Goal: Task Accomplishment & Management: Use online tool/utility

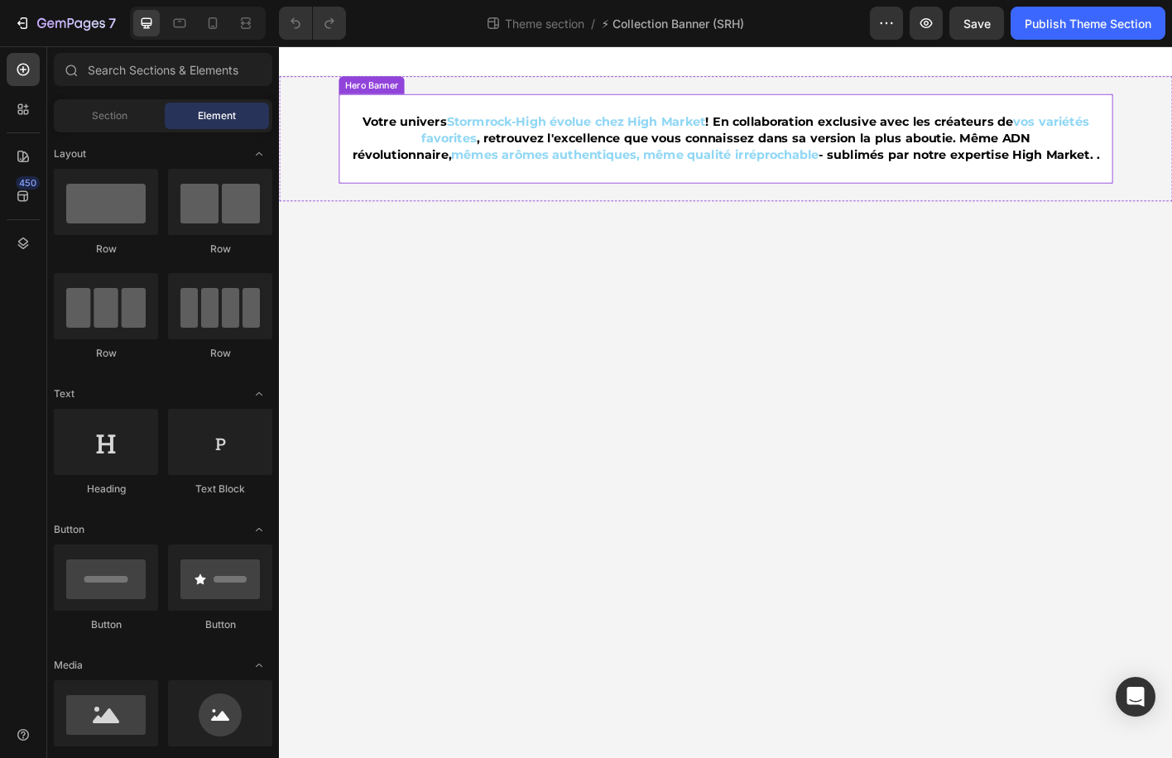
click at [733, 105] on div "Background Image" at bounding box center [775, 148] width 861 height 99
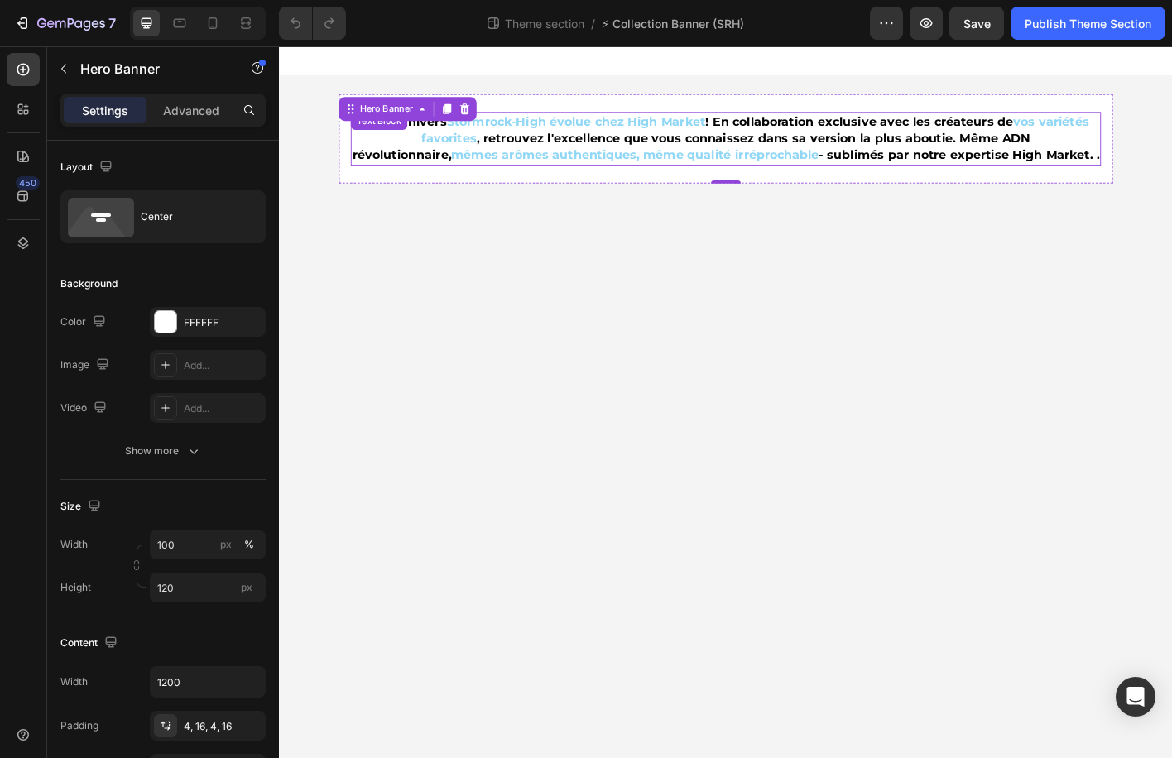
click at [493, 169] on strong "mêmes arômes authentiques, même qualité irréprochable" at bounding box center [674, 167] width 409 height 16
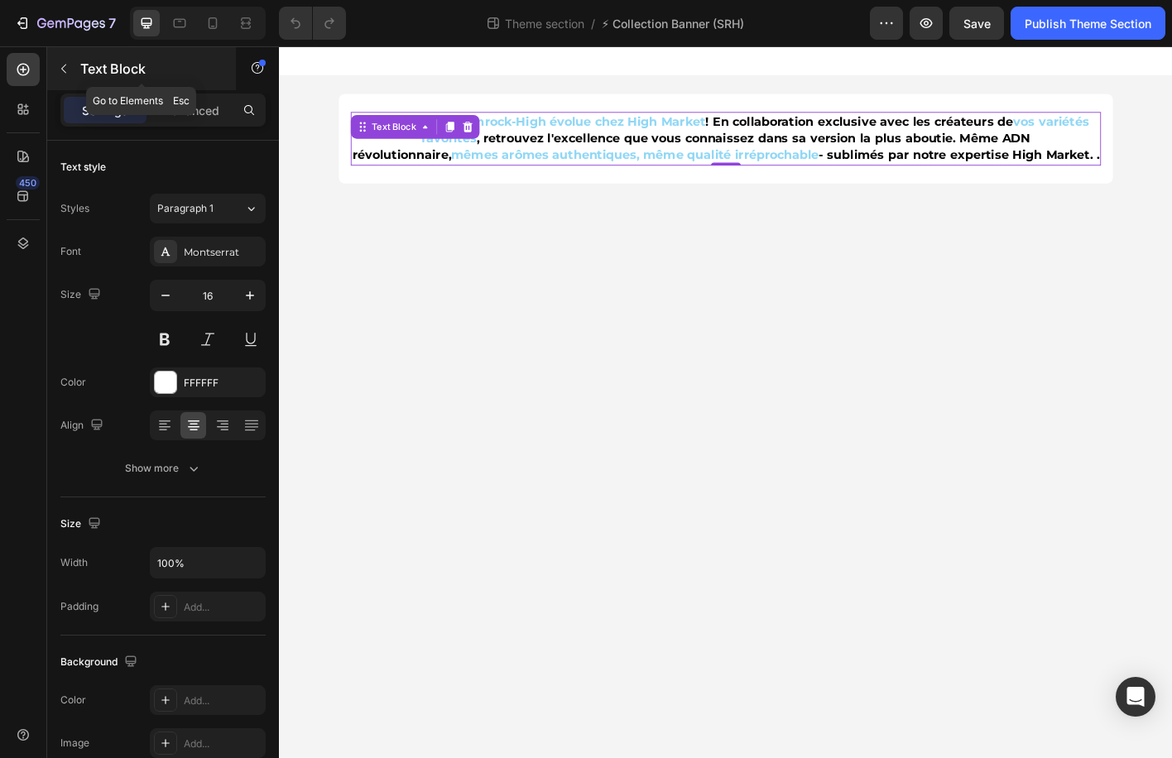
click at [84, 63] on p "Text Block" at bounding box center [150, 69] width 141 height 20
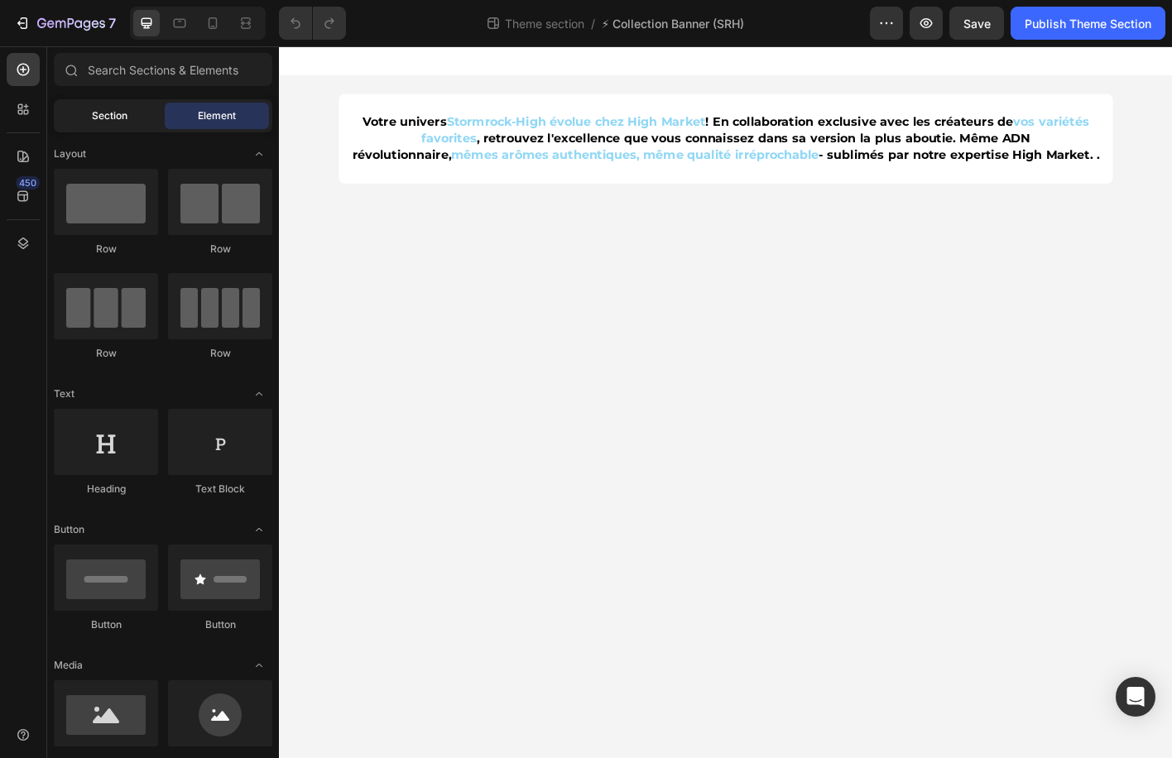
click at [152, 118] on div "Section" at bounding box center [109, 116] width 104 height 26
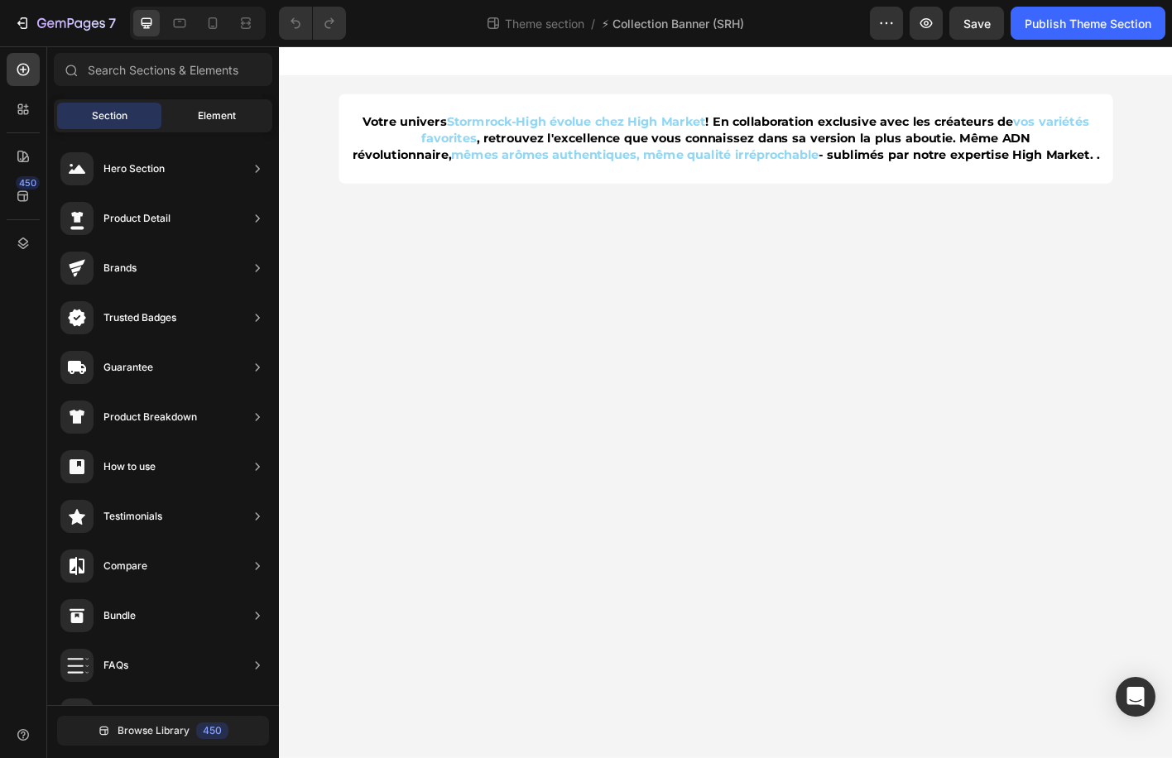
click at [198, 116] on span "Element" at bounding box center [217, 115] width 38 height 15
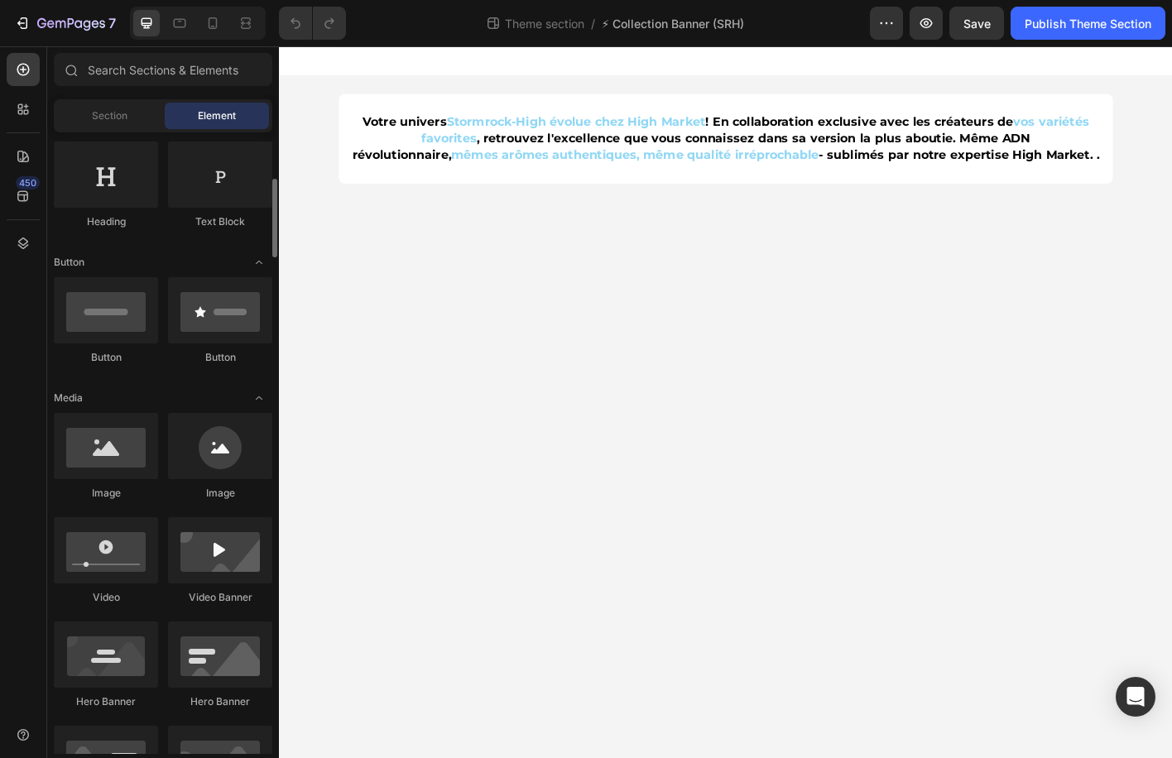
scroll to position [279, 0]
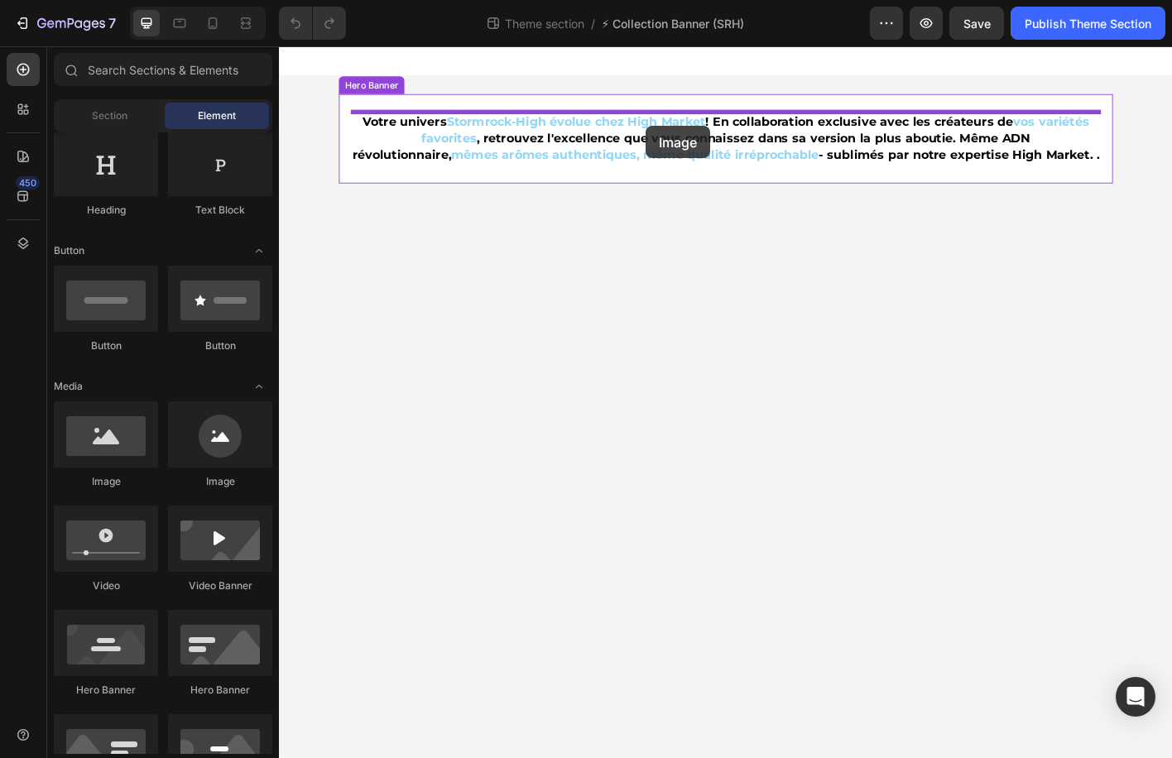
drag, startPoint x: 392, startPoint y: 508, endPoint x: 687, endPoint y: 135, distance: 475.7
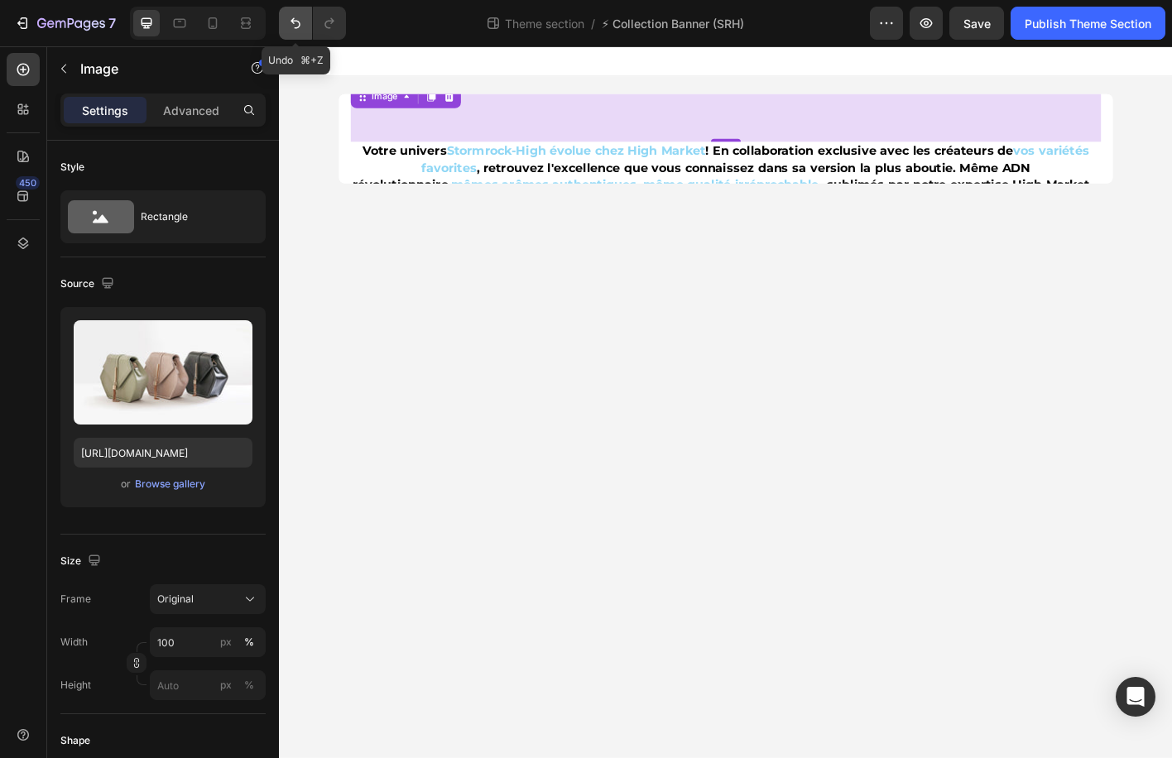
click at [297, 30] on icon "Undo/Redo" at bounding box center [295, 23] width 17 height 17
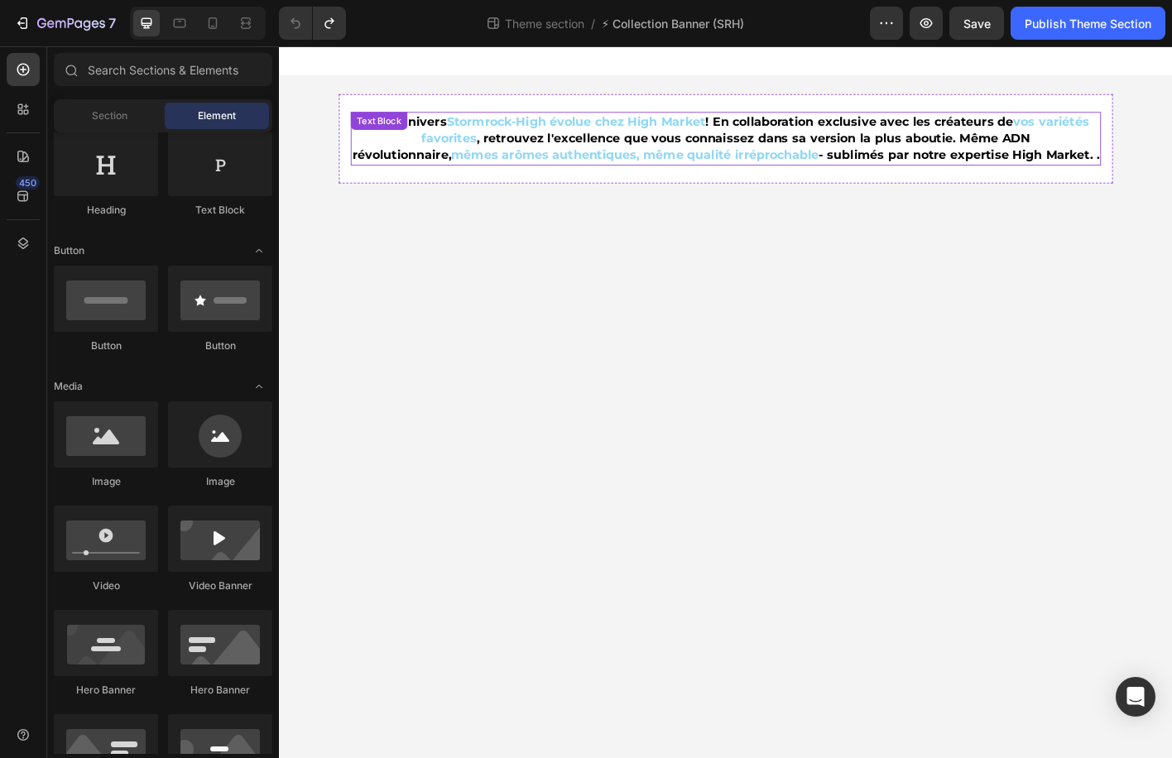
click at [668, 159] on strong "mêmes arômes authentiques, même qualité irréprochable" at bounding box center [674, 167] width 409 height 16
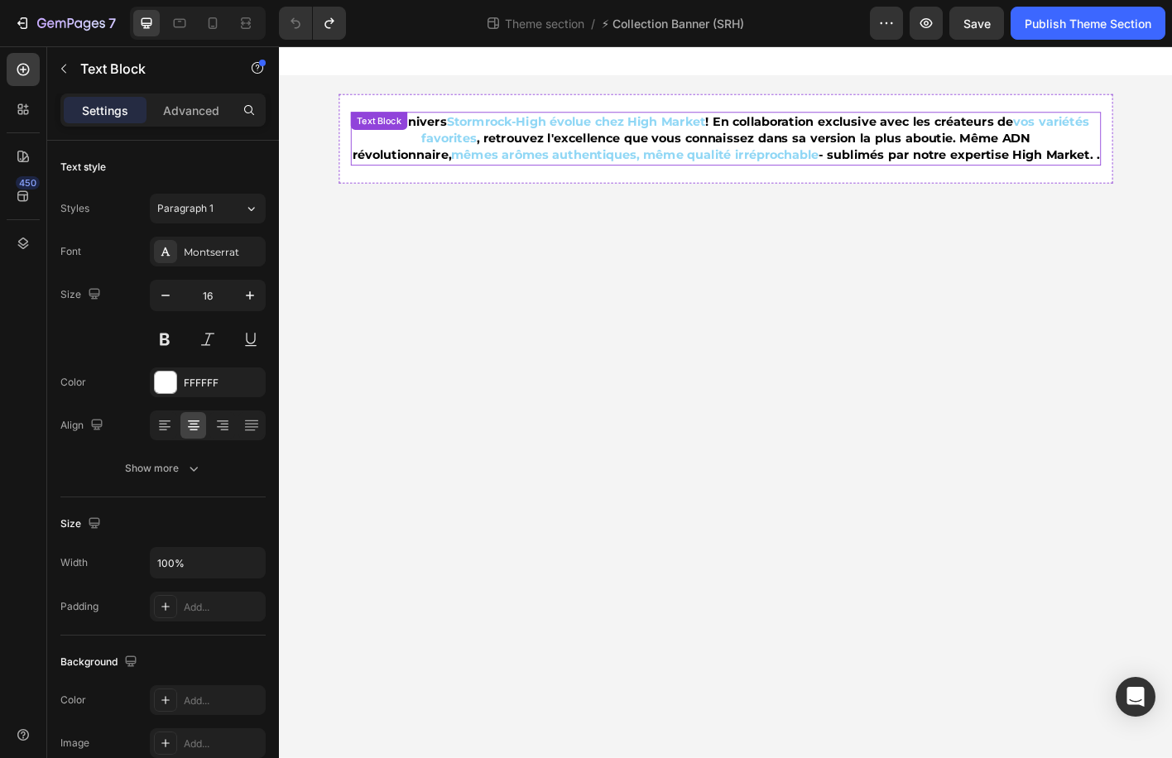
click at [668, 159] on strong "mêmes arômes authentiques, même qualité irréprochable" at bounding box center [674, 167] width 409 height 16
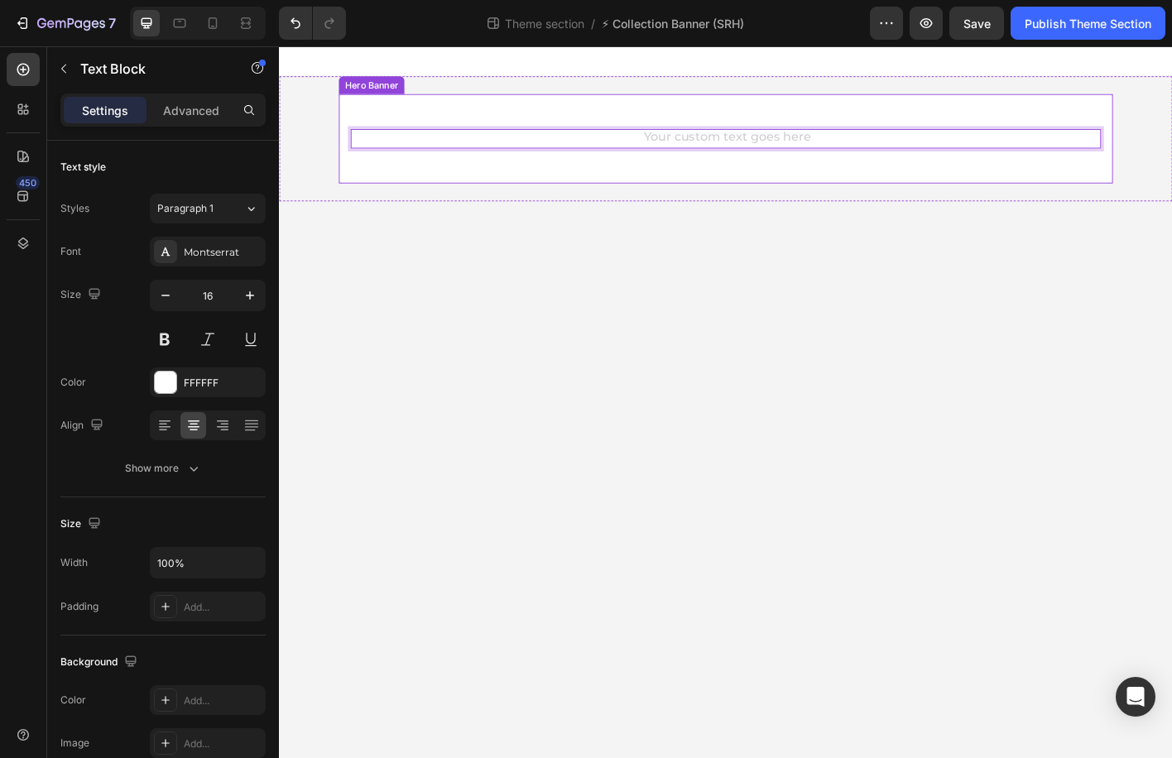
click at [666, 209] on div "Text Block 0 Hero Banner Row" at bounding box center [776, 148] width 994 height 139
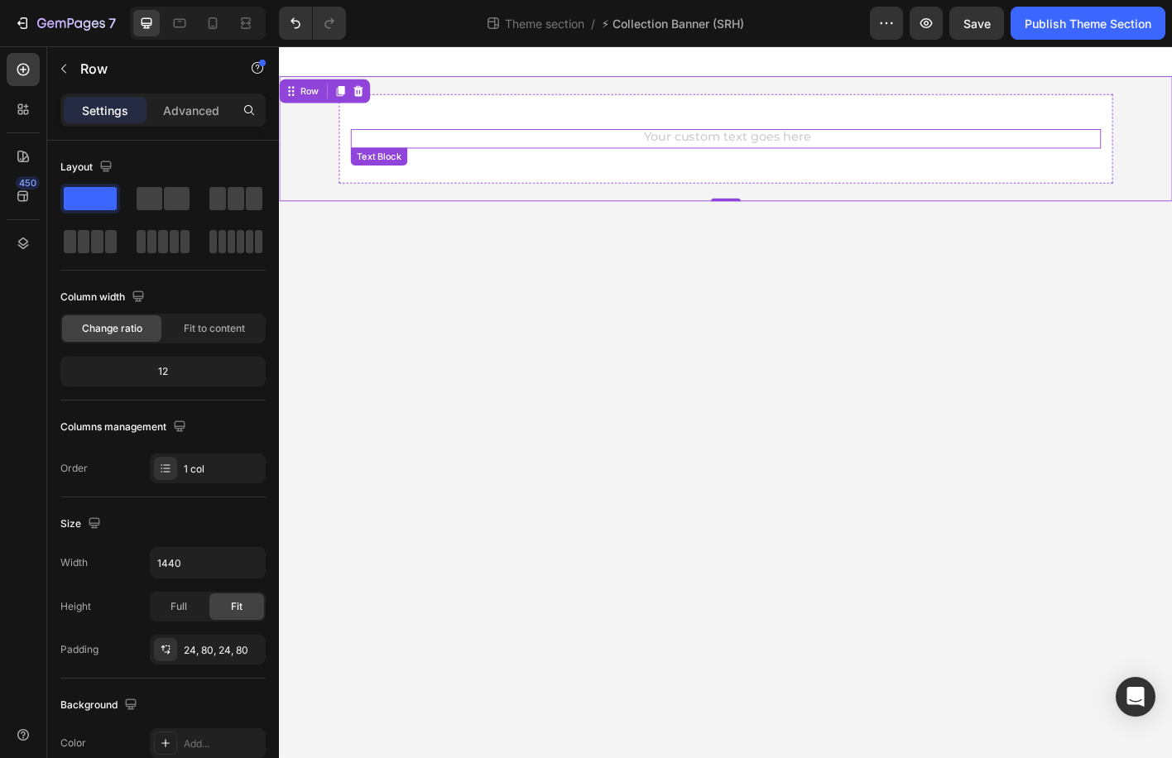
click at [685, 152] on div "Rich Text Editor. Editing area: main" at bounding box center [776, 149] width 835 height 22
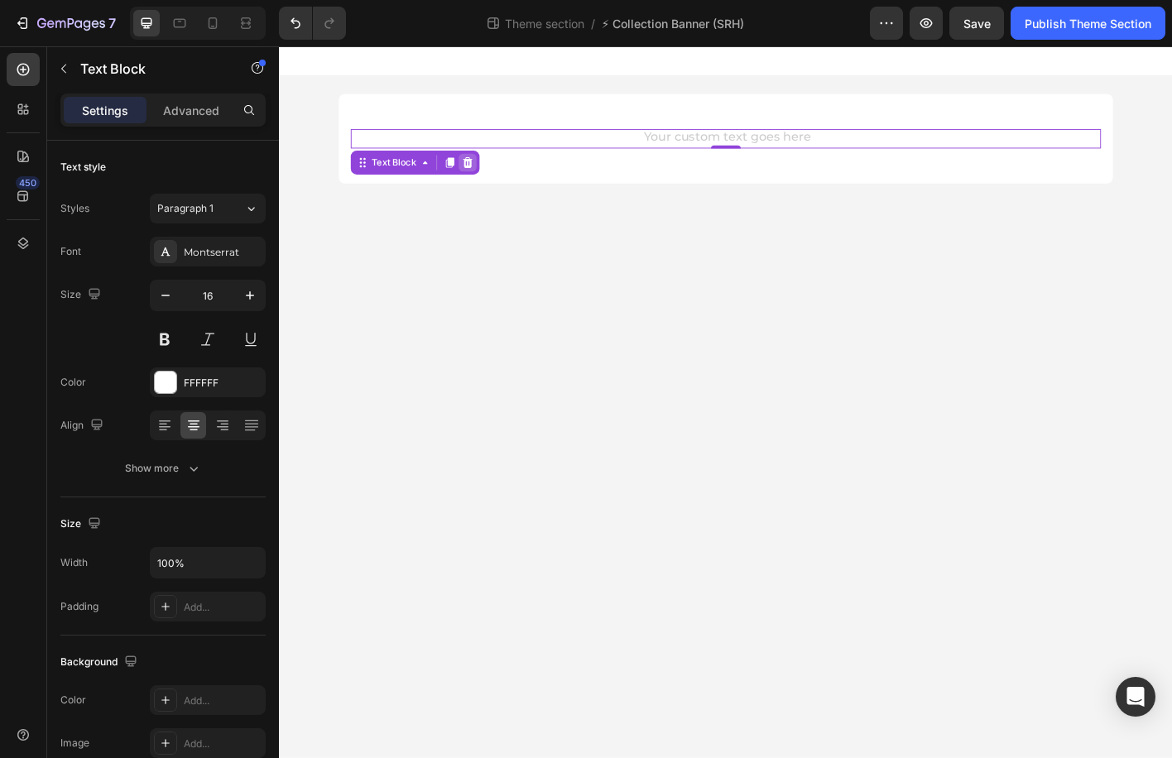
click at [486, 170] on icon at bounding box center [488, 175] width 13 height 13
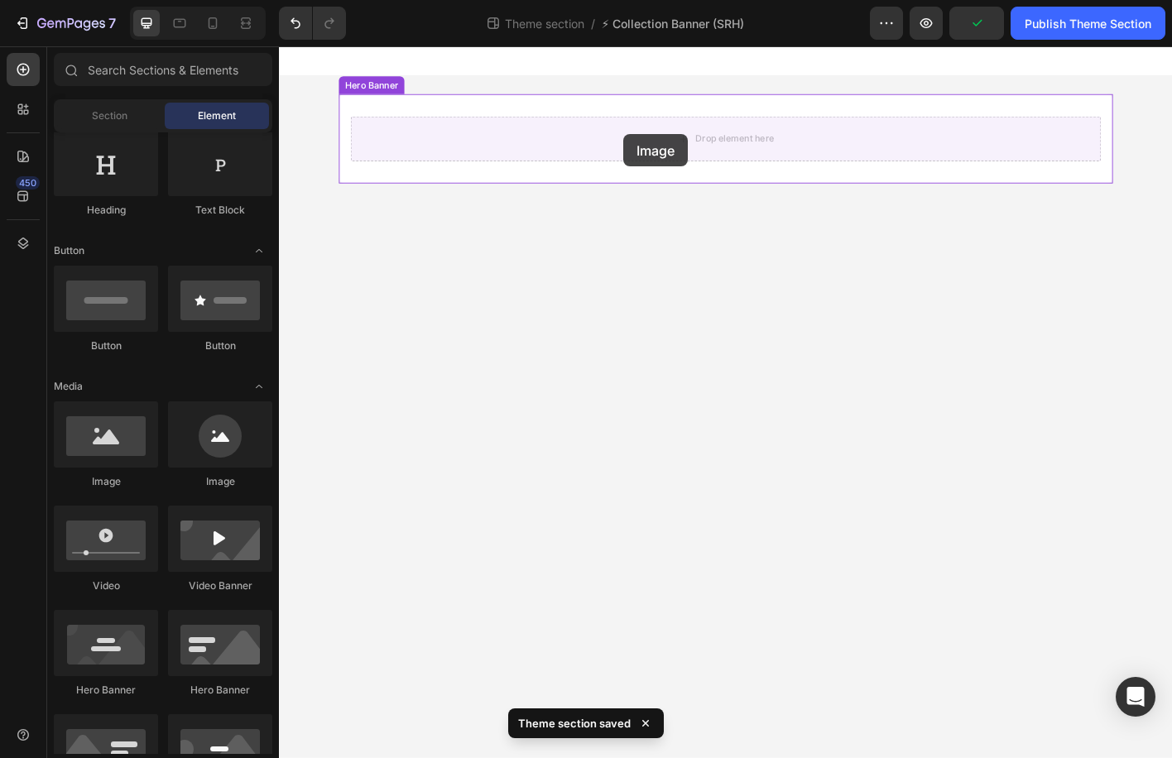
drag, startPoint x: 390, startPoint y: 496, endPoint x: 662, endPoint y: 144, distance: 445.0
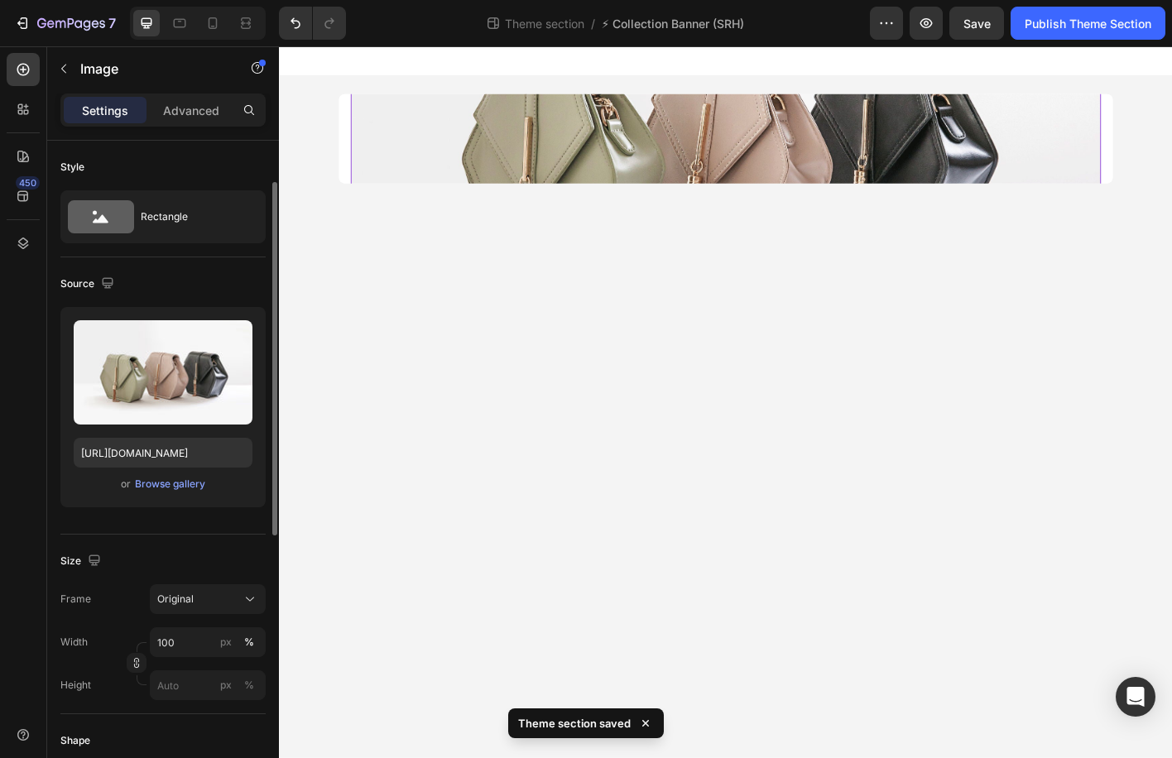
scroll to position [63, 0]
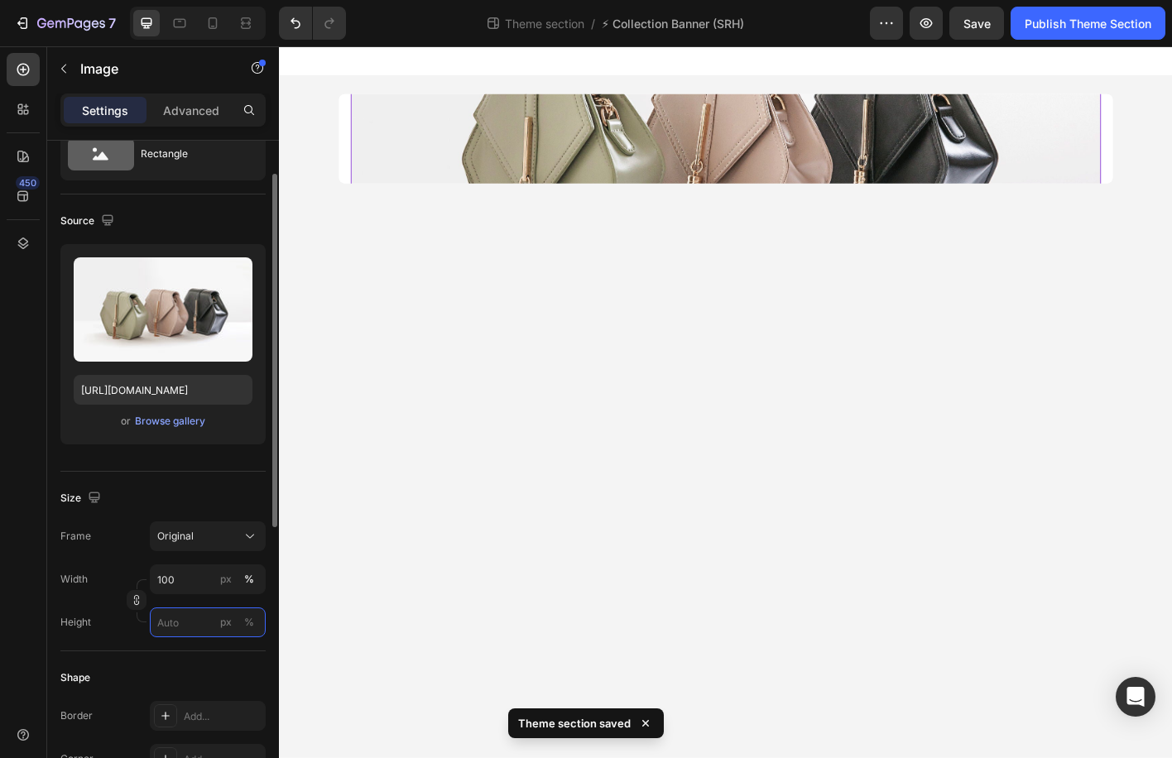
click at [195, 612] on input "px %" at bounding box center [208, 623] width 116 height 30
click at [195, 589] on input "100" at bounding box center [208, 580] width 116 height 30
click at [182, 615] on p "Full 100%" at bounding box center [204, 619] width 96 height 15
click at [184, 613] on input "px %" at bounding box center [208, 623] width 116 height 30
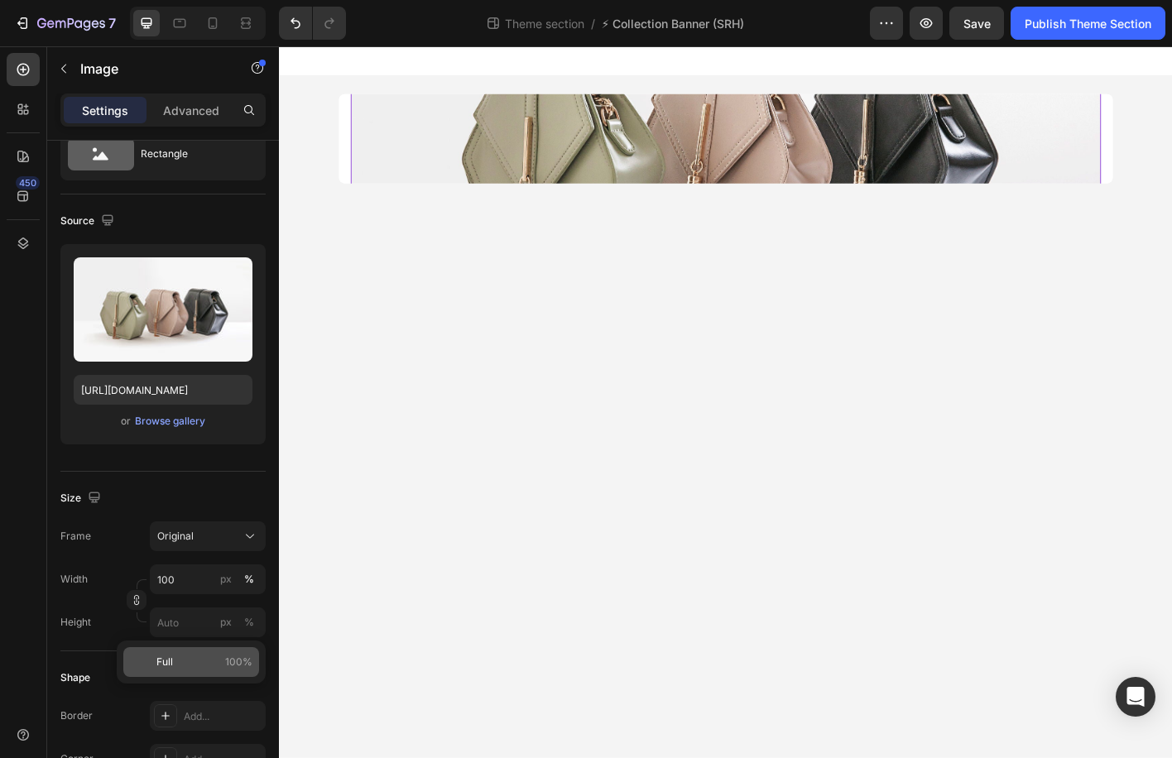
click at [181, 661] on p "Full 100%" at bounding box center [204, 662] width 96 height 15
type input "100"
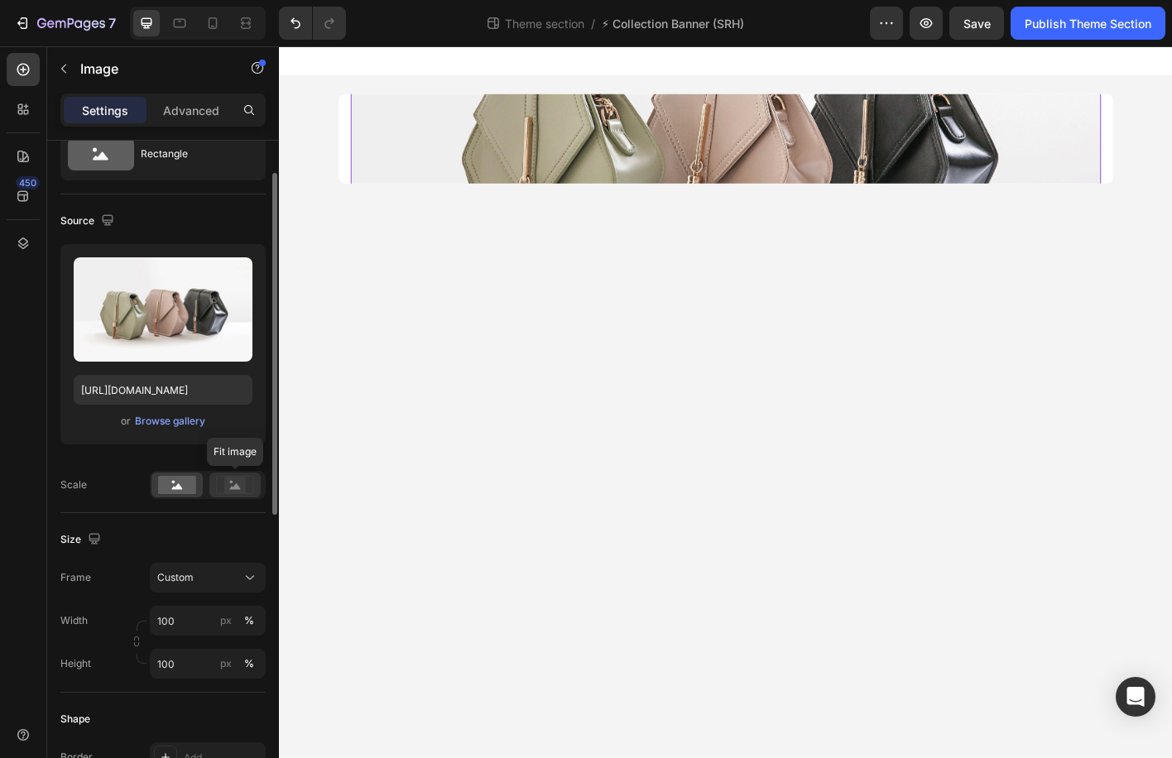
click at [234, 480] on rect at bounding box center [235, 485] width 22 height 17
click at [170, 489] on rect at bounding box center [177, 485] width 38 height 18
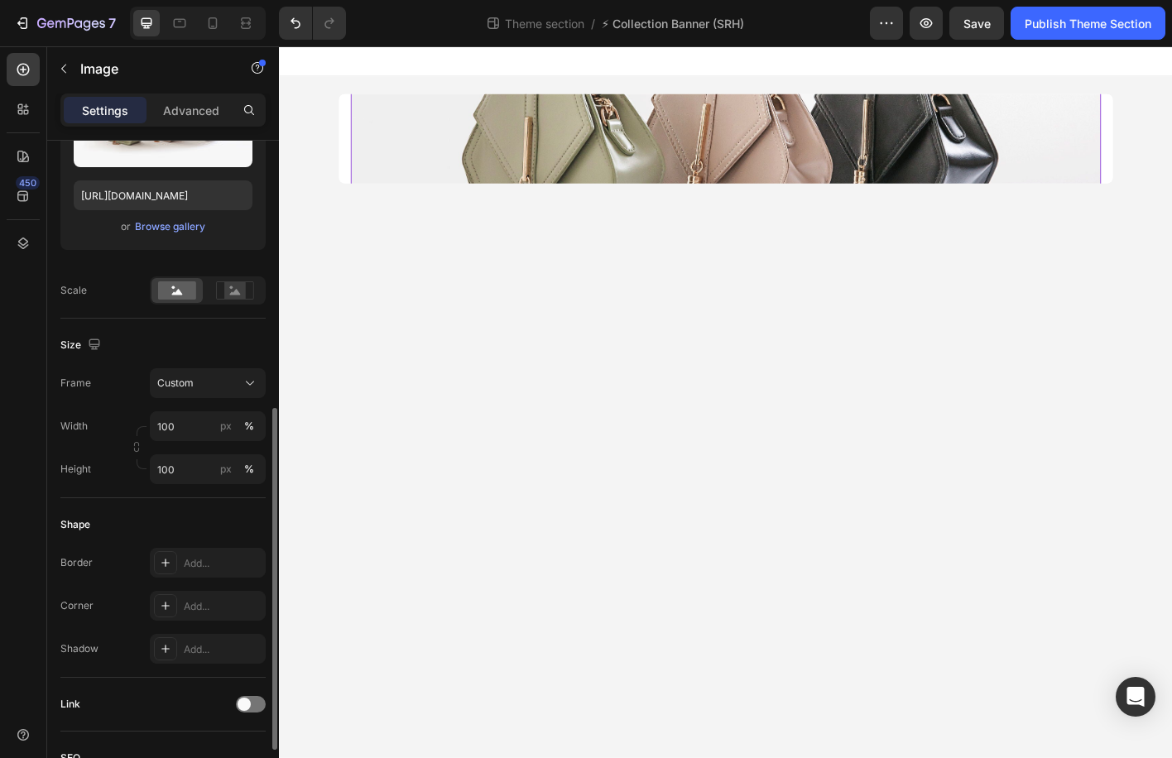
scroll to position [0, 0]
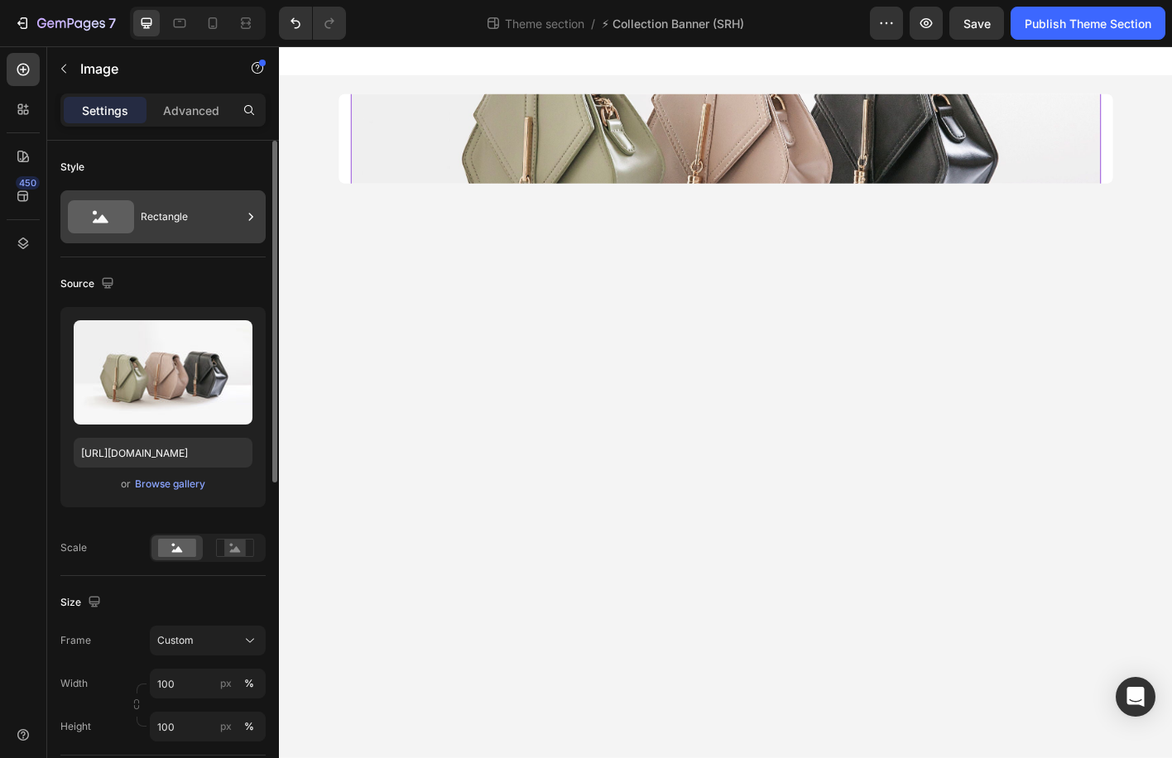
click at [152, 217] on div "Rectangle" at bounding box center [191, 217] width 101 height 38
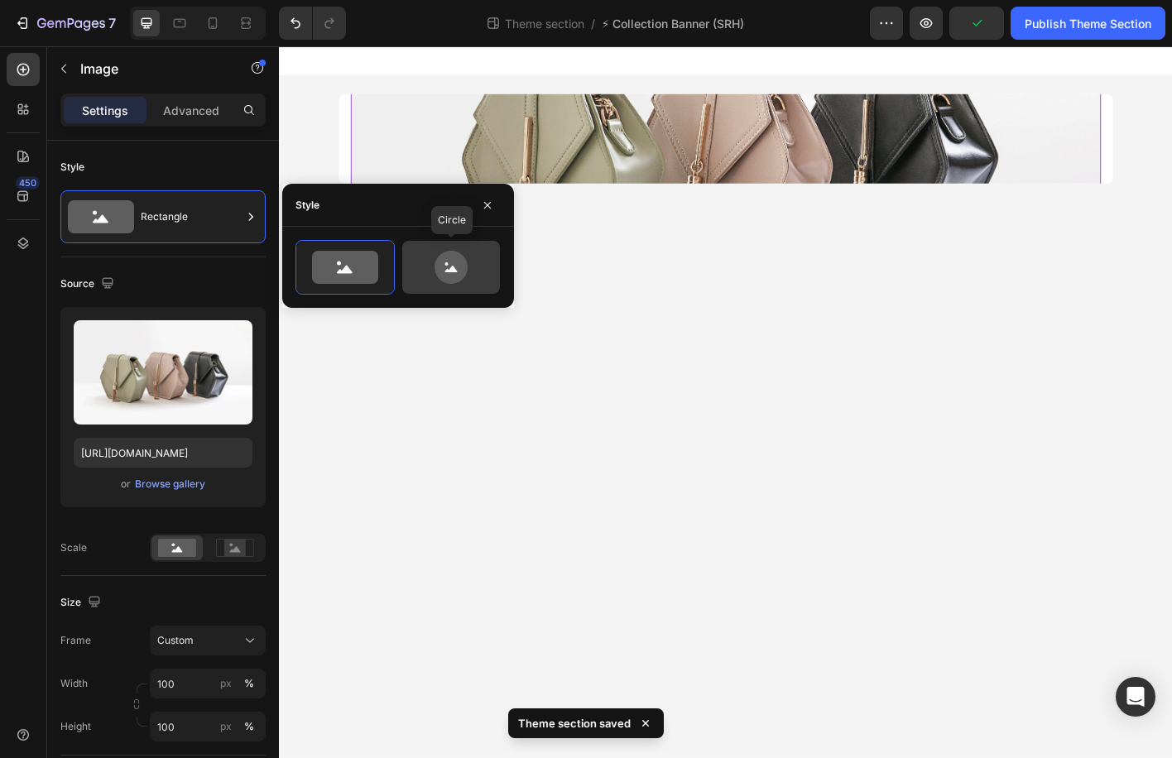
click at [429, 259] on icon at bounding box center [451, 267] width 78 height 33
type input "80"
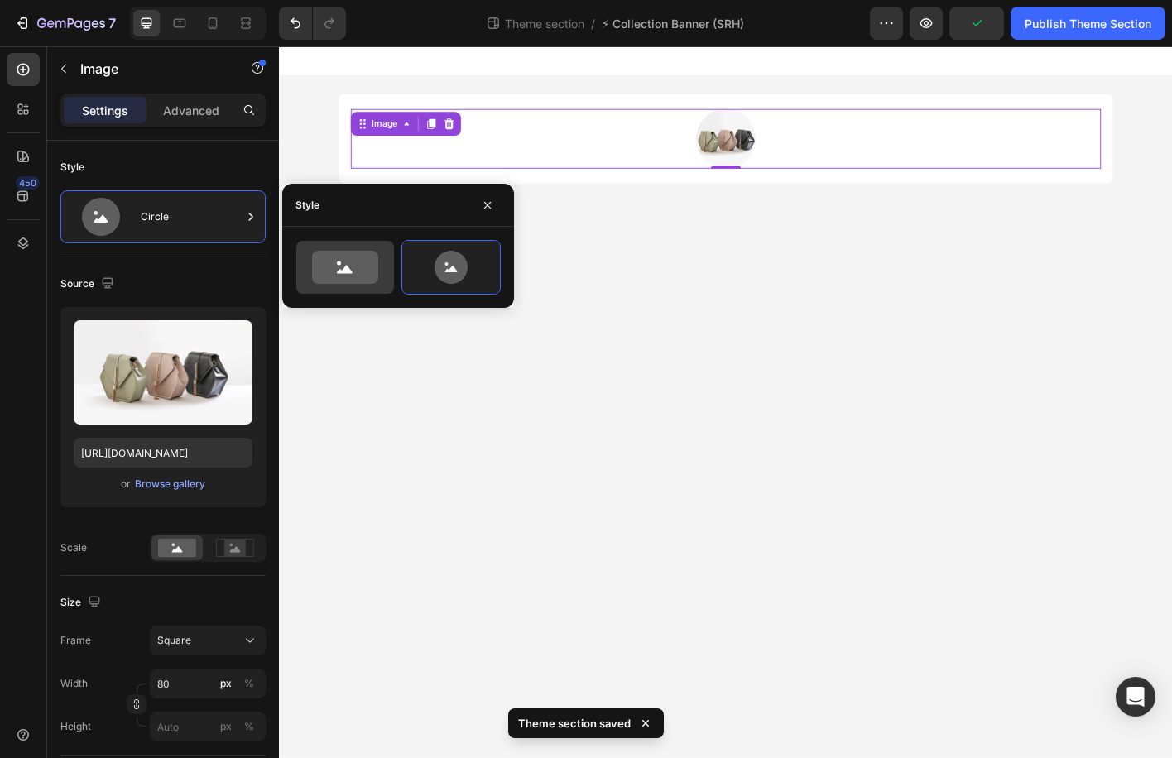
click at [377, 262] on icon at bounding box center [345, 267] width 66 height 33
type input "100"
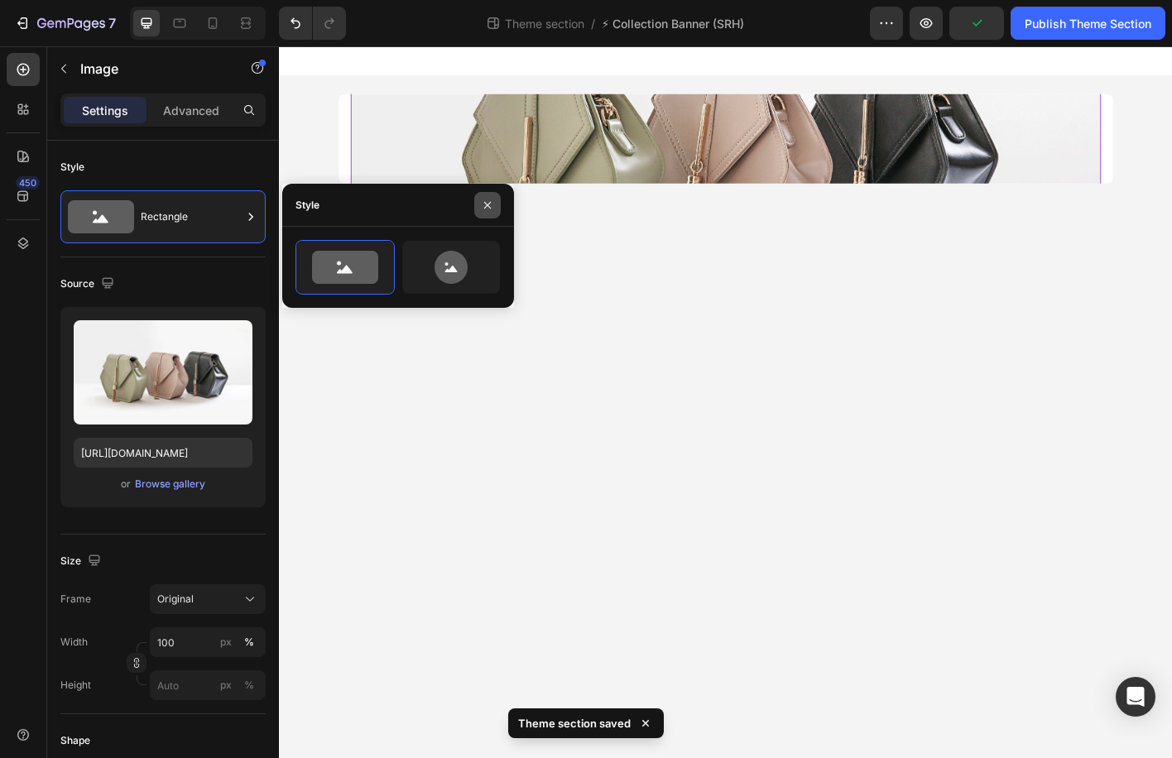
click at [493, 196] on button "button" at bounding box center [487, 205] width 26 height 26
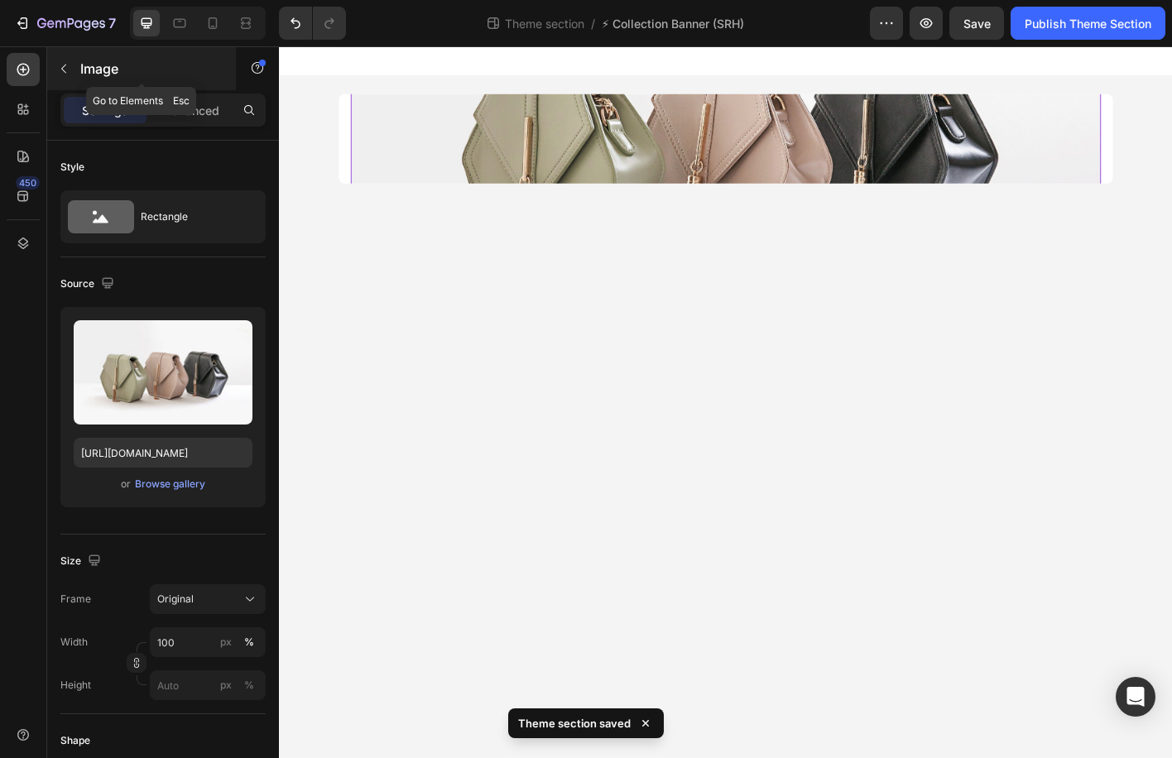
click at [86, 71] on p "Image" at bounding box center [150, 69] width 141 height 20
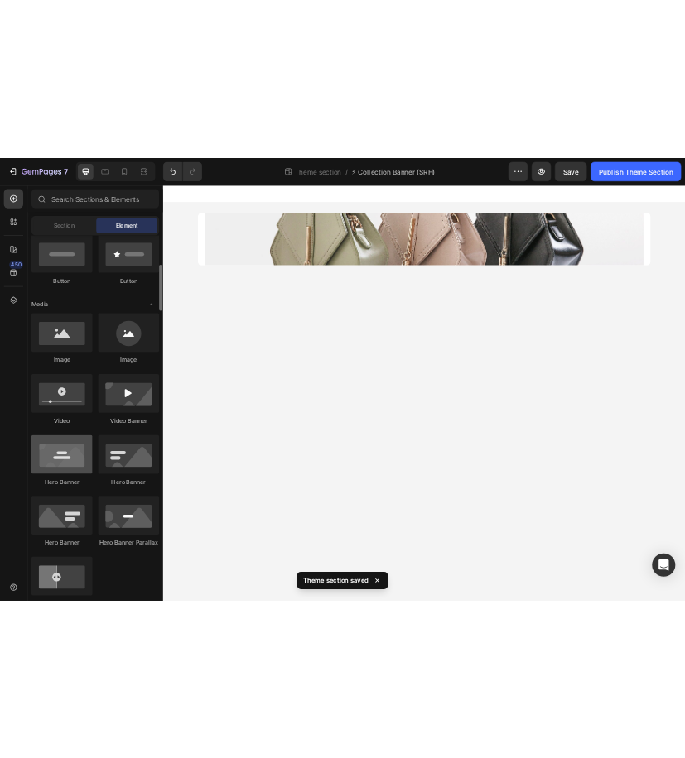
scroll to position [416, 0]
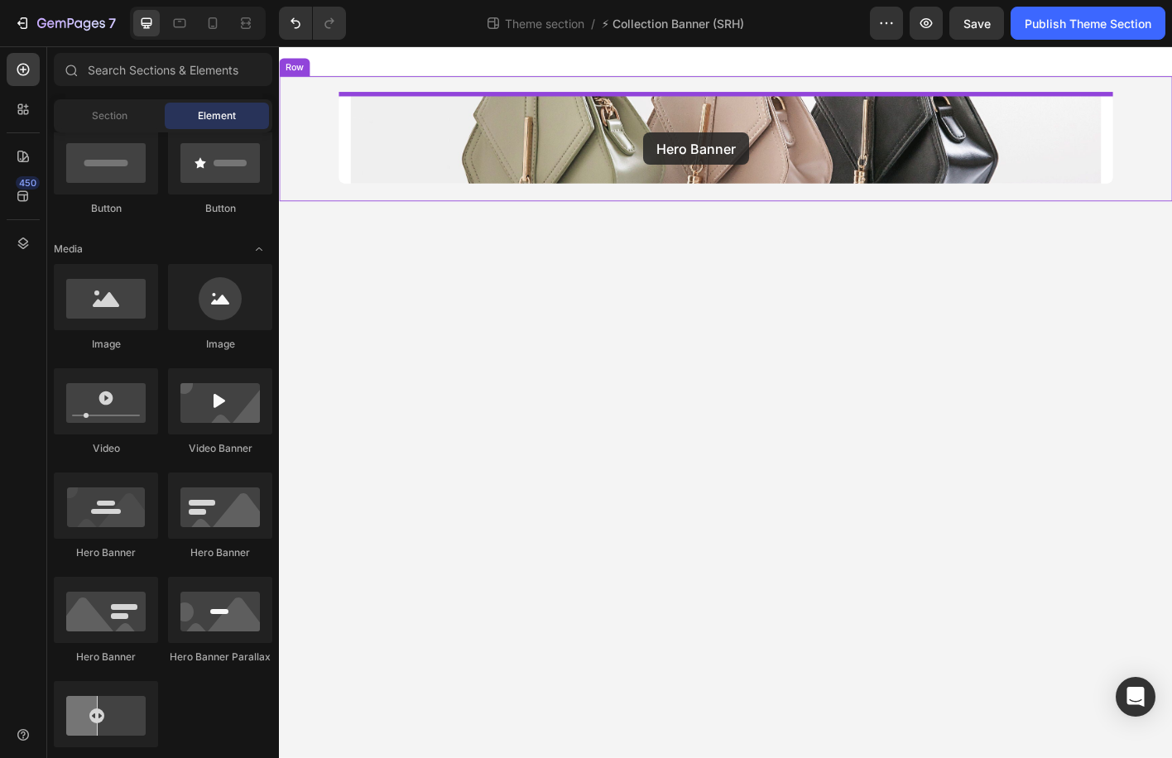
drag, startPoint x: 406, startPoint y: 568, endPoint x: 684, endPoint y: 142, distance: 508.4
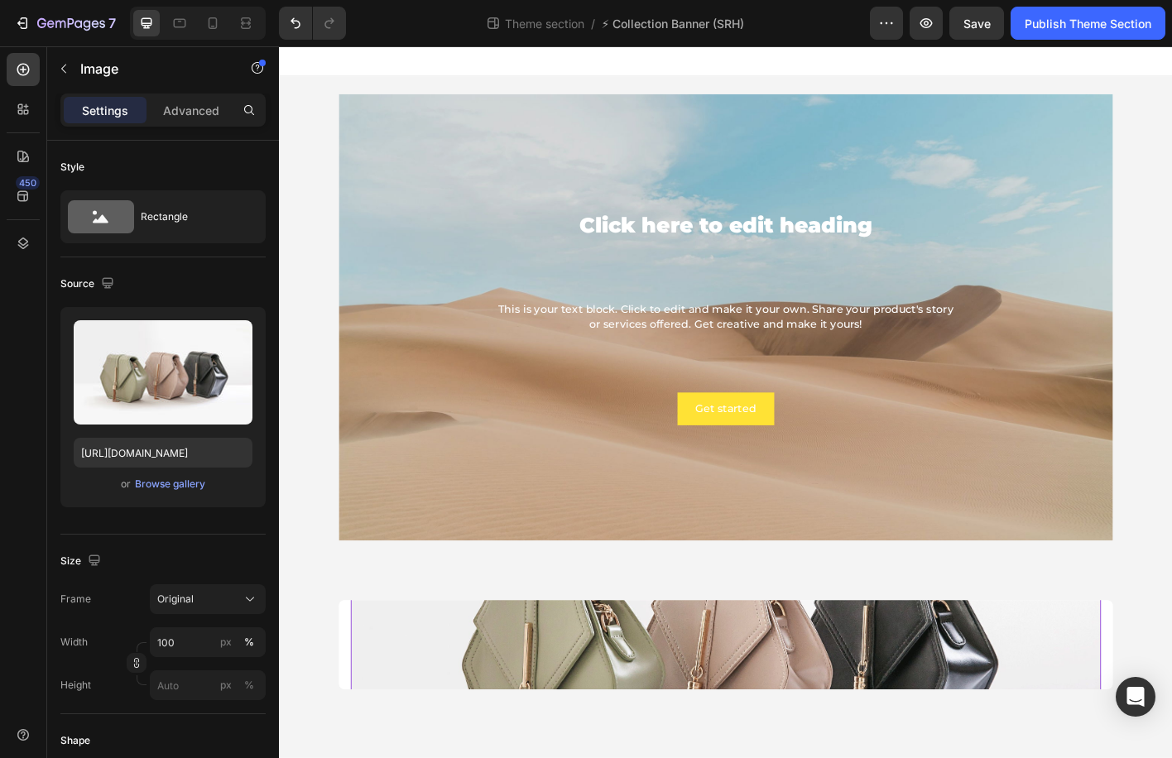
click at [571, 685] on img at bounding box center [776, 712] width 835 height 626
click at [632, 704] on img at bounding box center [776, 712] width 835 height 626
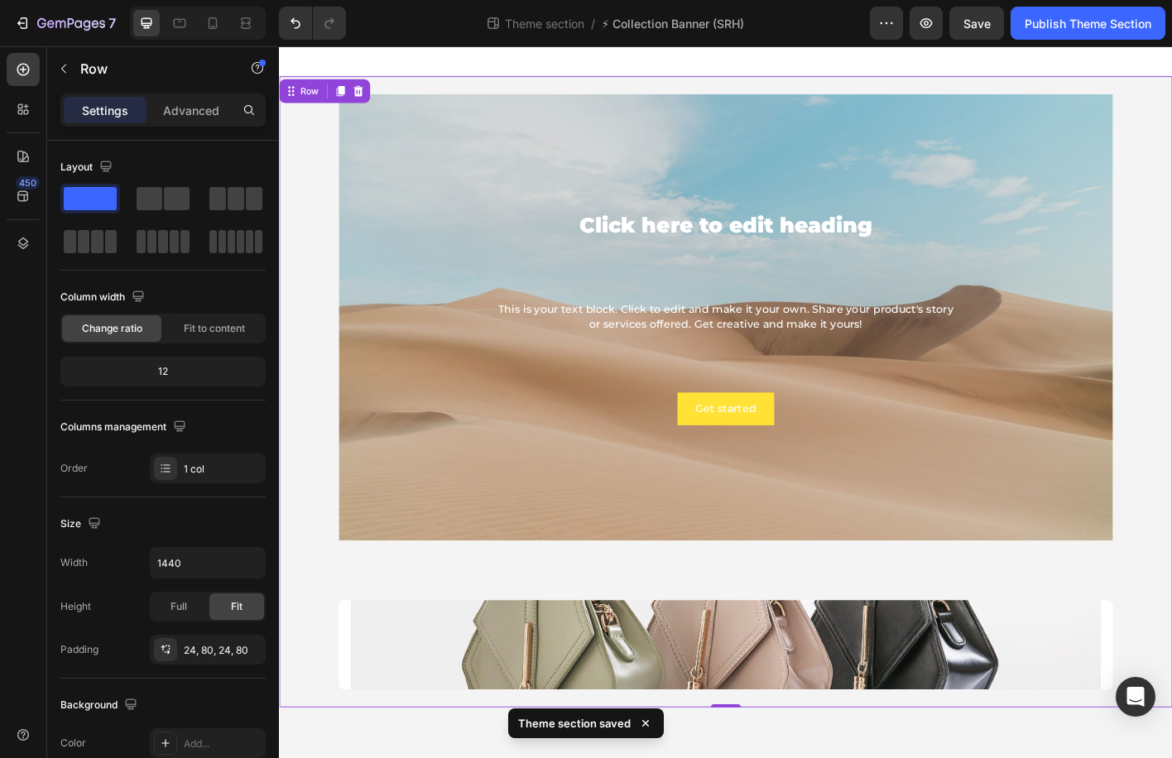
click at [599, 629] on div "Click here to edit heading Heading This is your text block. Click to edit and m…" at bounding box center [775, 430] width 861 height 662
click at [504, 663] on img at bounding box center [776, 712] width 835 height 626
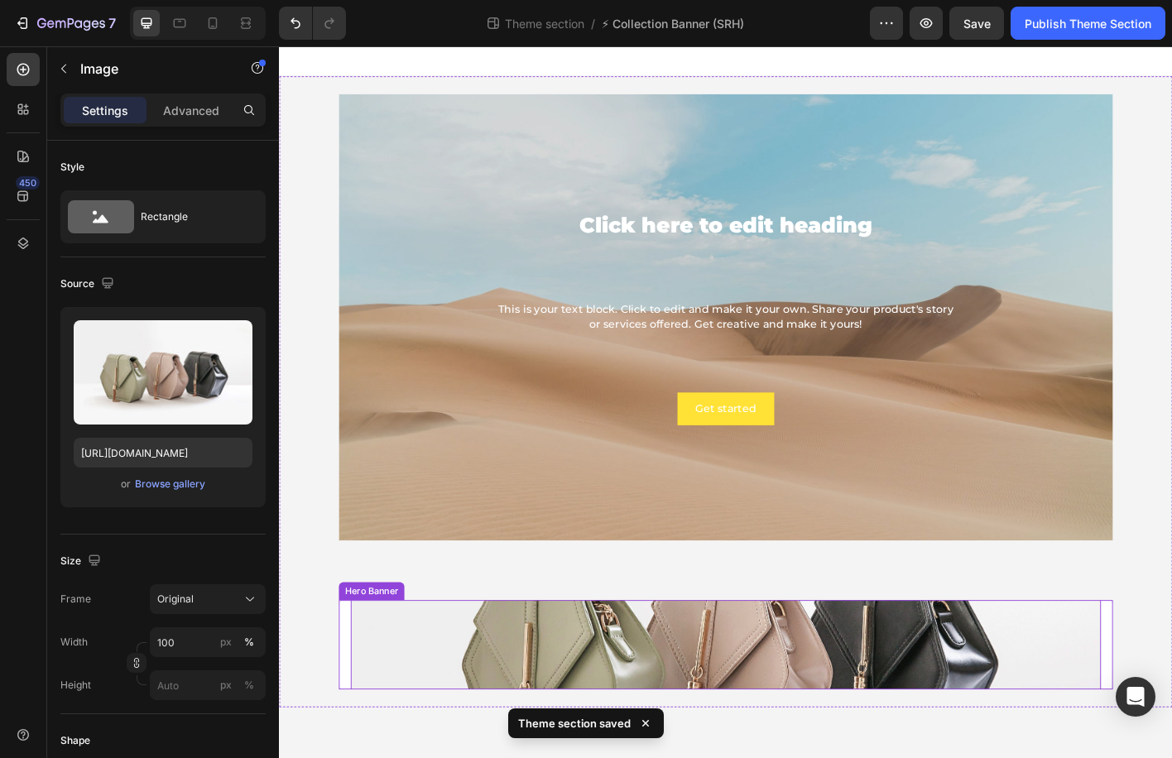
click at [358, 677] on div "Image 0" at bounding box center [775, 712] width 861 height 633
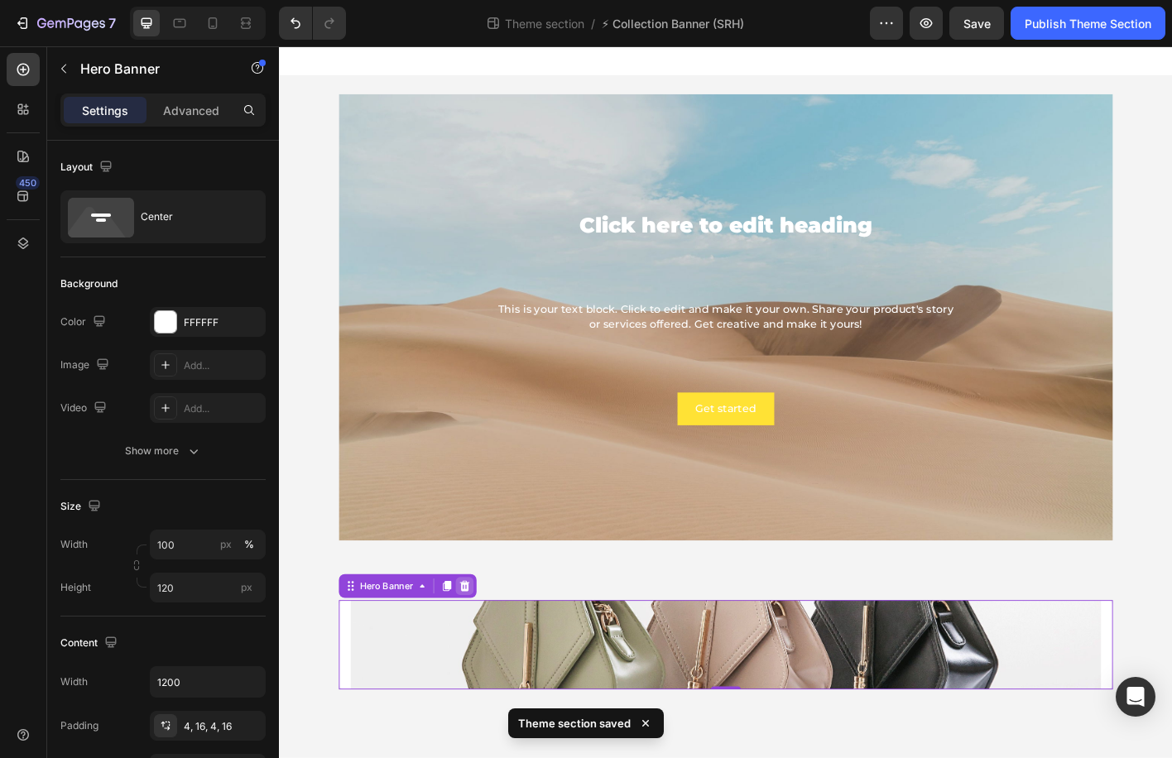
click at [488, 642] on icon at bounding box center [485, 647] width 11 height 12
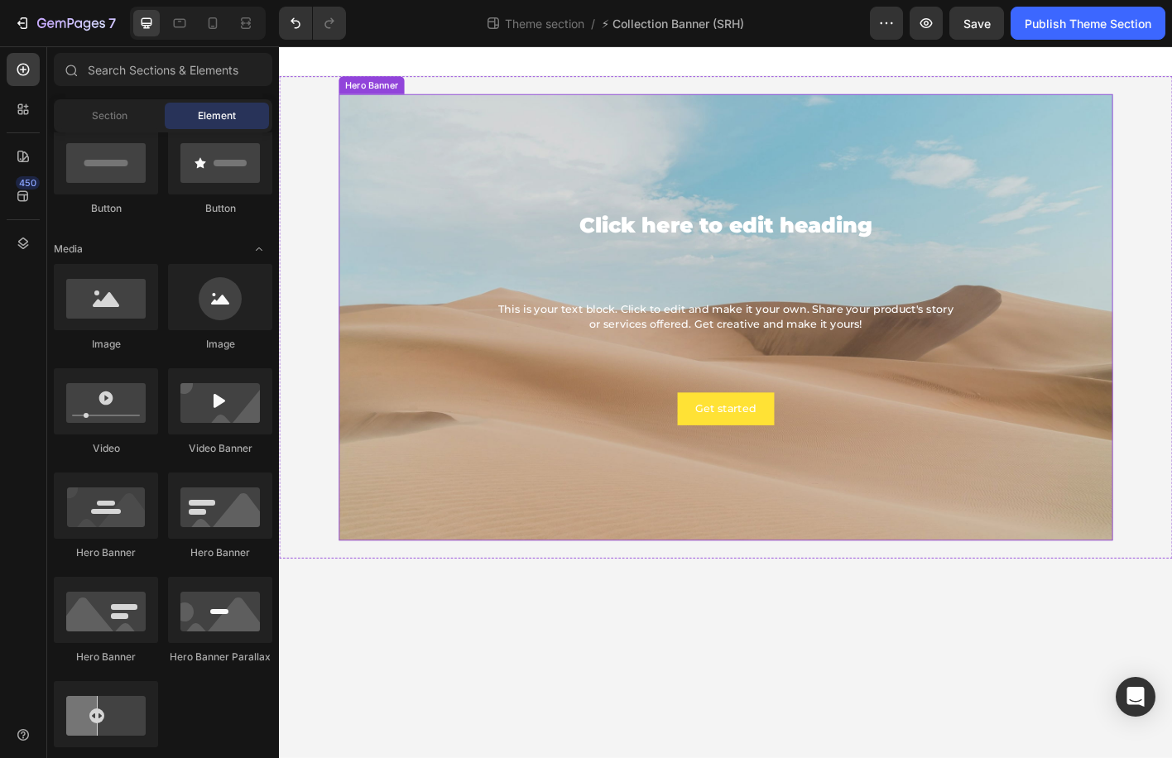
click at [663, 134] on div "Background Image" at bounding box center [775, 347] width 861 height 497
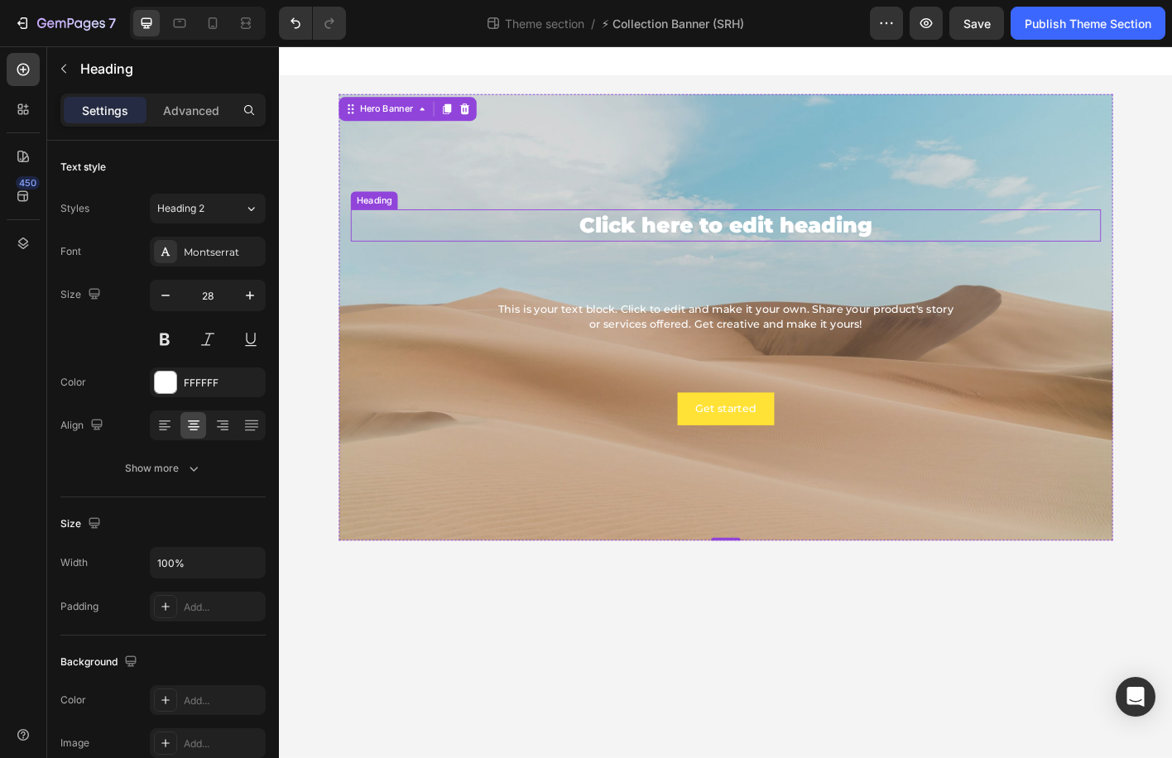
click at [797, 231] on h2 "Click here to edit heading" at bounding box center [776, 246] width 835 height 36
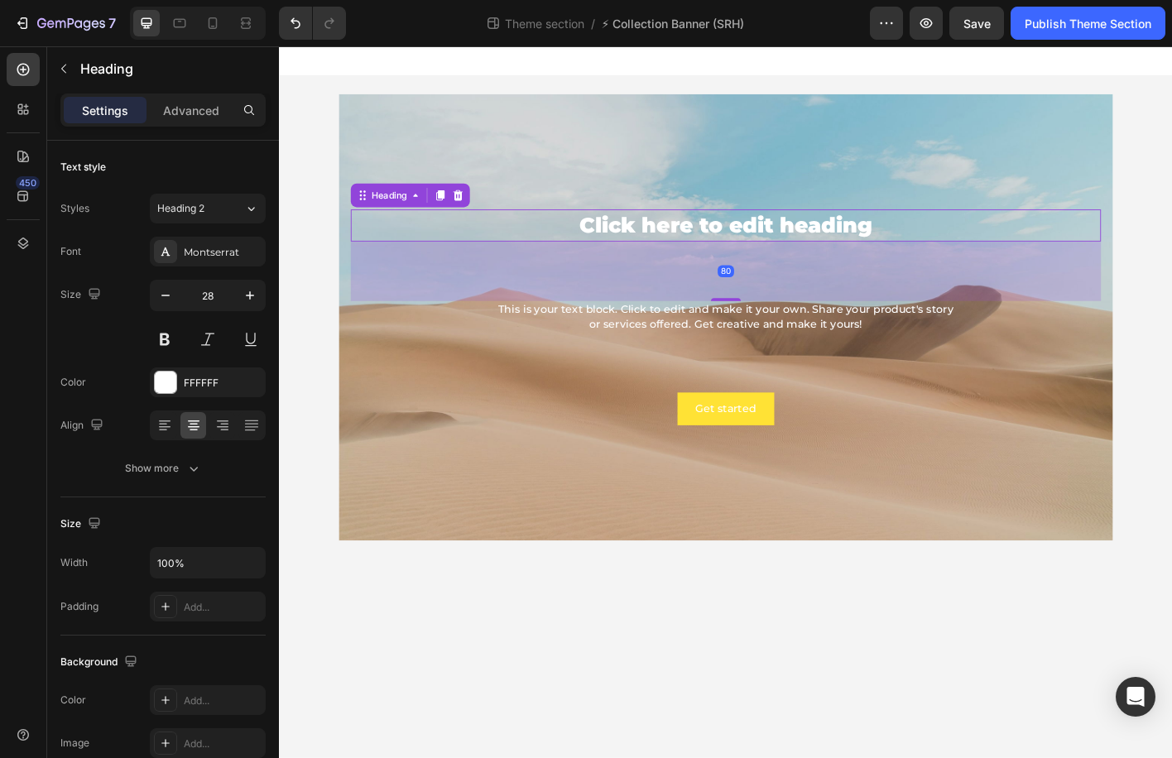
click at [797, 231] on h2 "Click here to edit heading" at bounding box center [776, 246] width 835 height 36
click at [797, 231] on p "Click here to edit heading" at bounding box center [775, 245] width 831 height 32
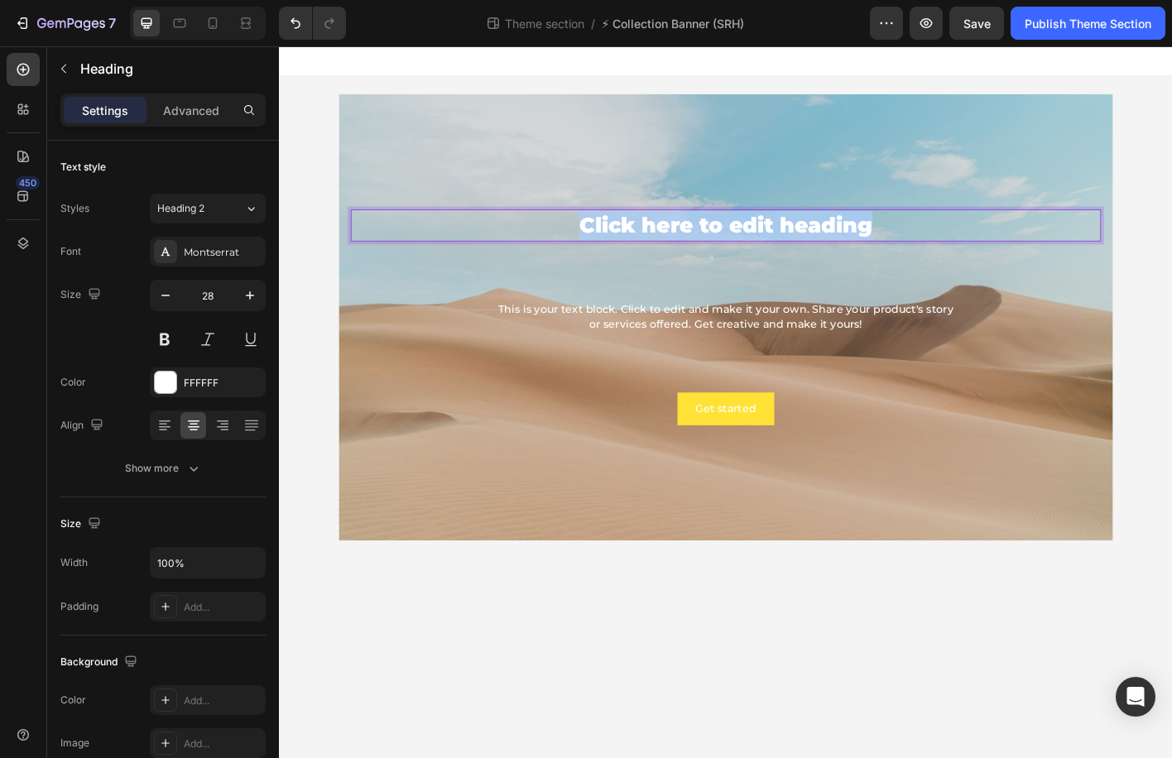
click at [797, 231] on p "Click here to edit heading" at bounding box center [775, 245] width 831 height 32
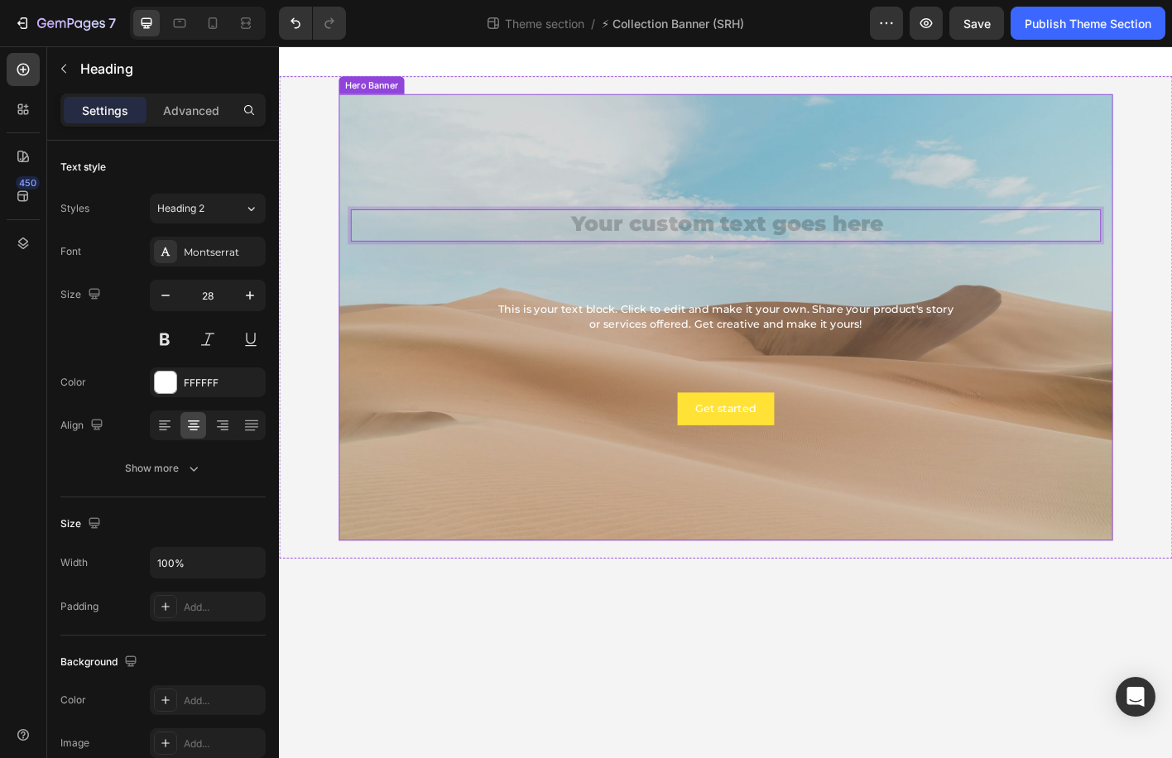
click at [769, 188] on div "Background Image" at bounding box center [775, 347] width 861 height 497
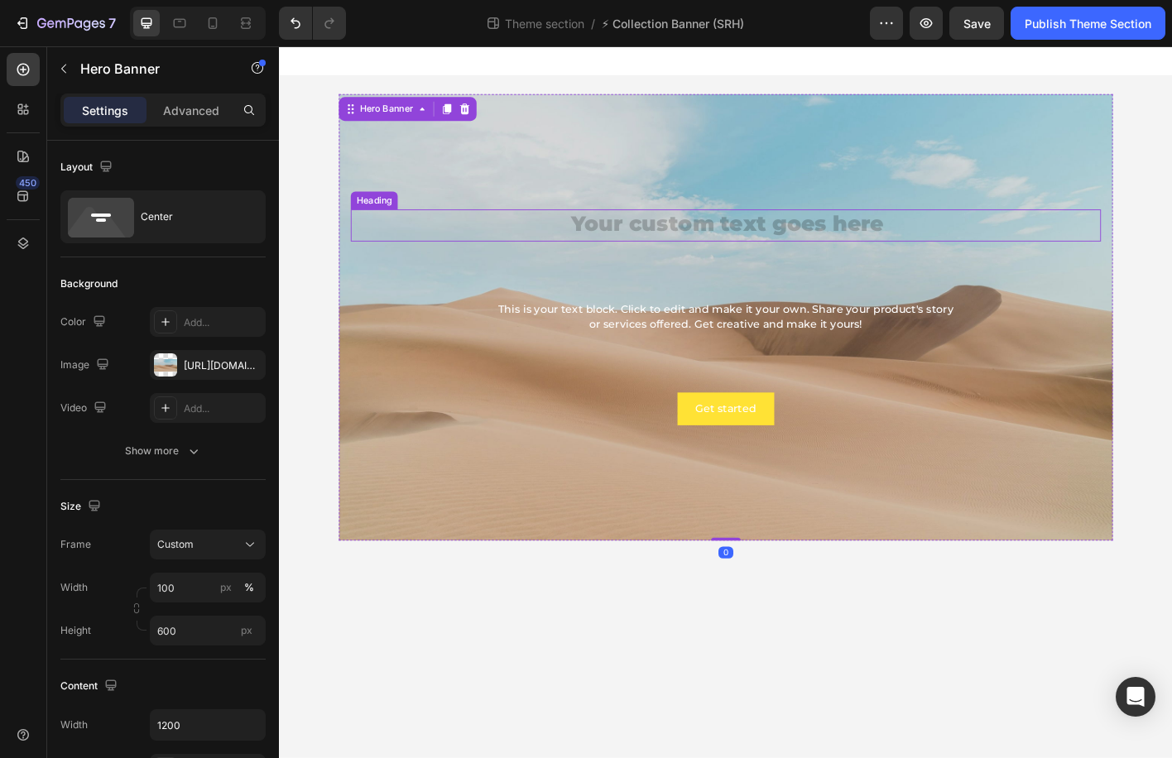
click at [774, 248] on h2 "Rich Text Editor. Editing area: main" at bounding box center [776, 246] width 835 height 36
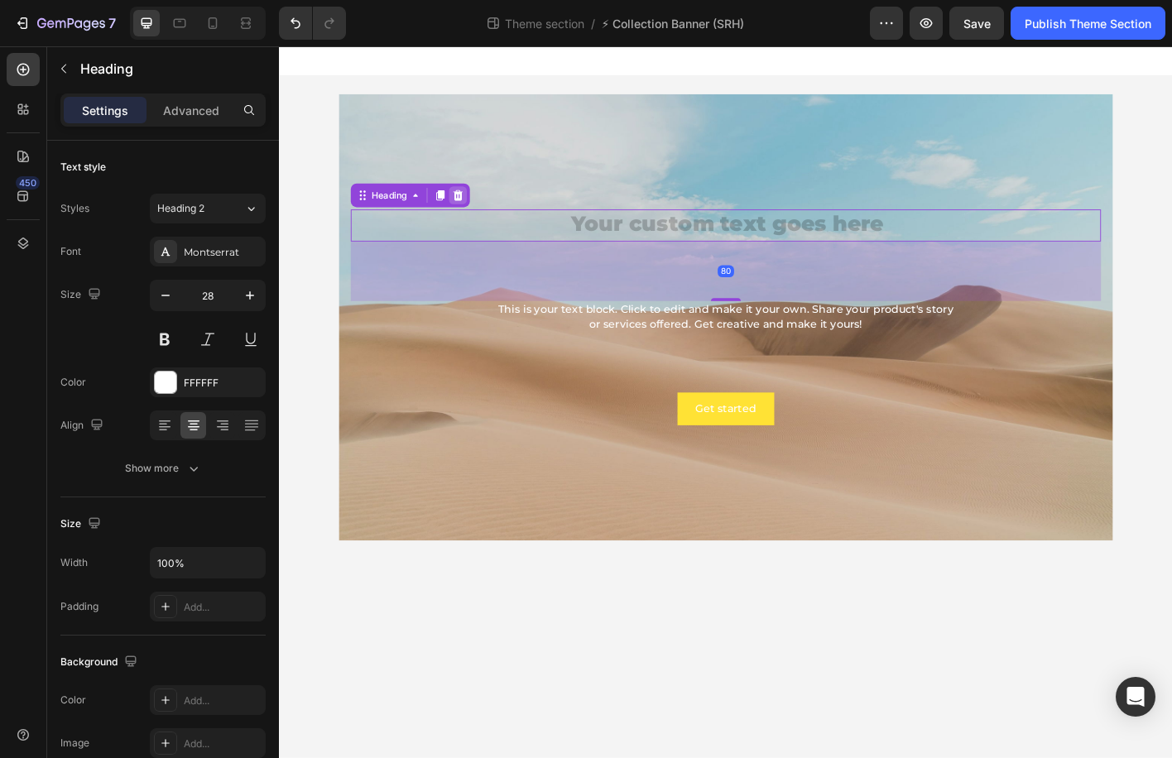
click at [482, 214] on icon at bounding box center [478, 212] width 11 height 12
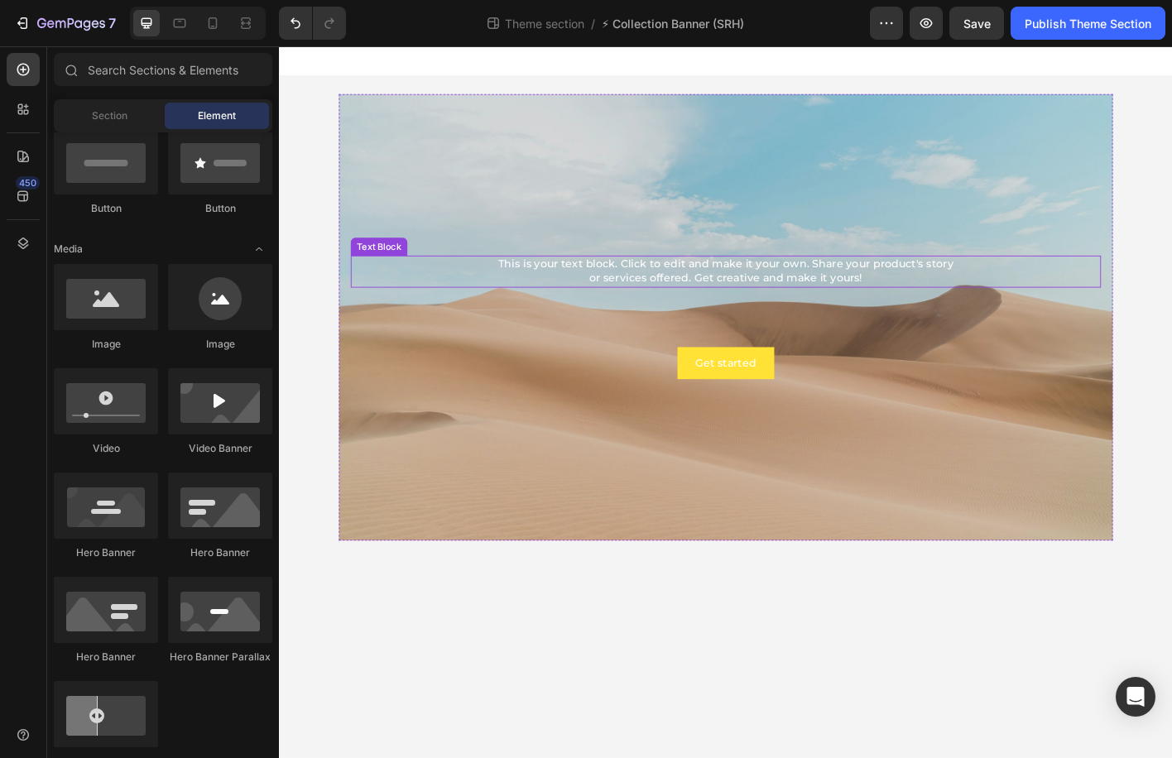
click at [628, 306] on div "This is your text block. Click to edit and make it your own. Share your product…" at bounding box center [776, 297] width 835 height 36
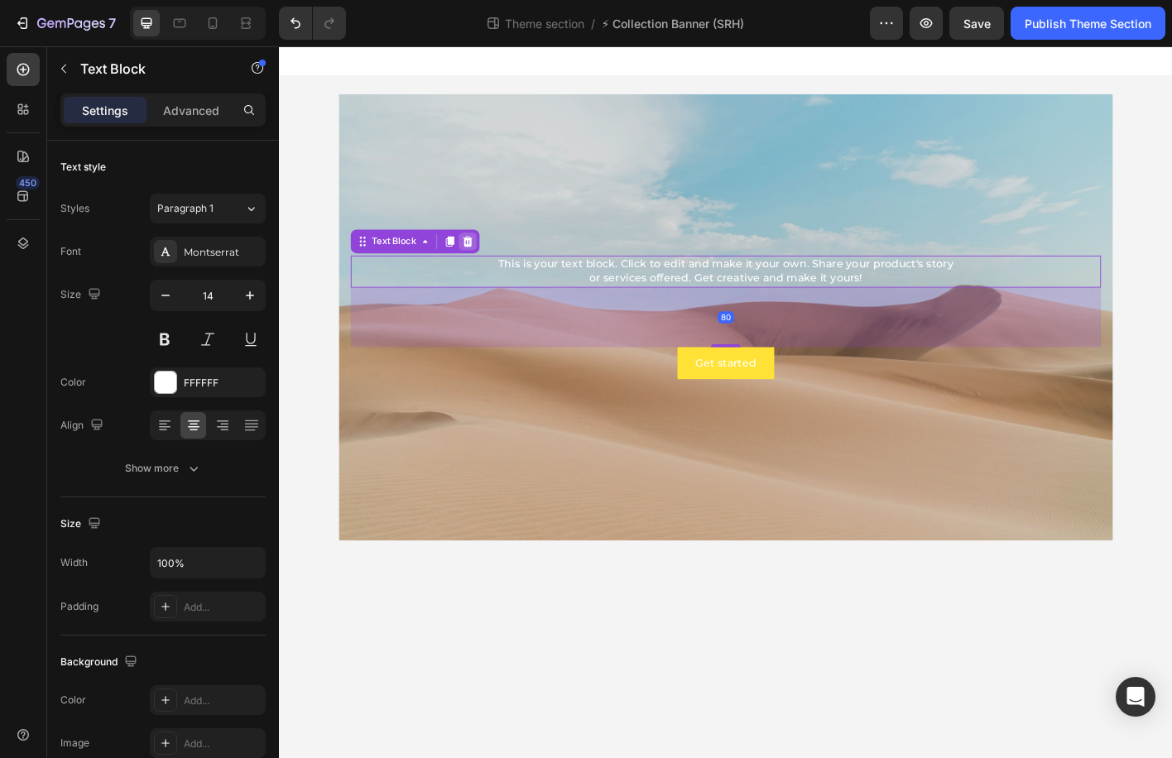
click at [496, 259] on div at bounding box center [489, 263] width 20 height 20
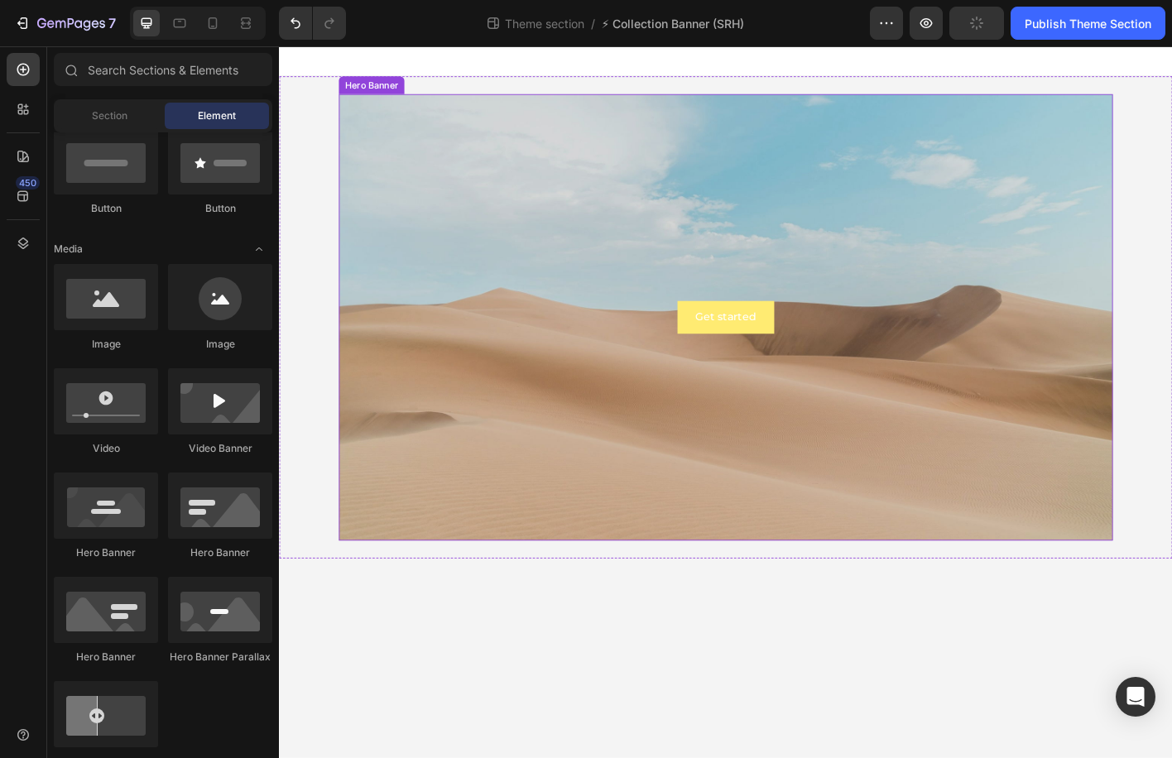
click at [745, 336] on button "Get started" at bounding box center [776, 348] width 108 height 36
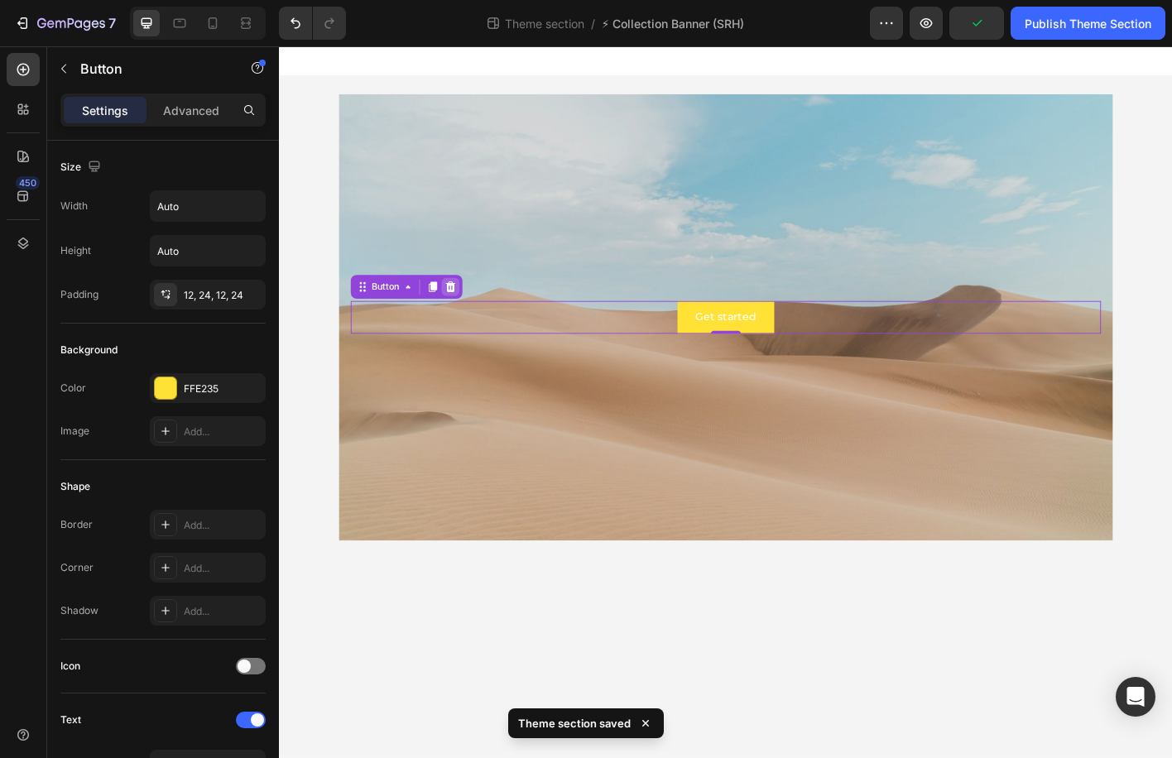
click at [474, 315] on icon at bounding box center [469, 313] width 13 height 13
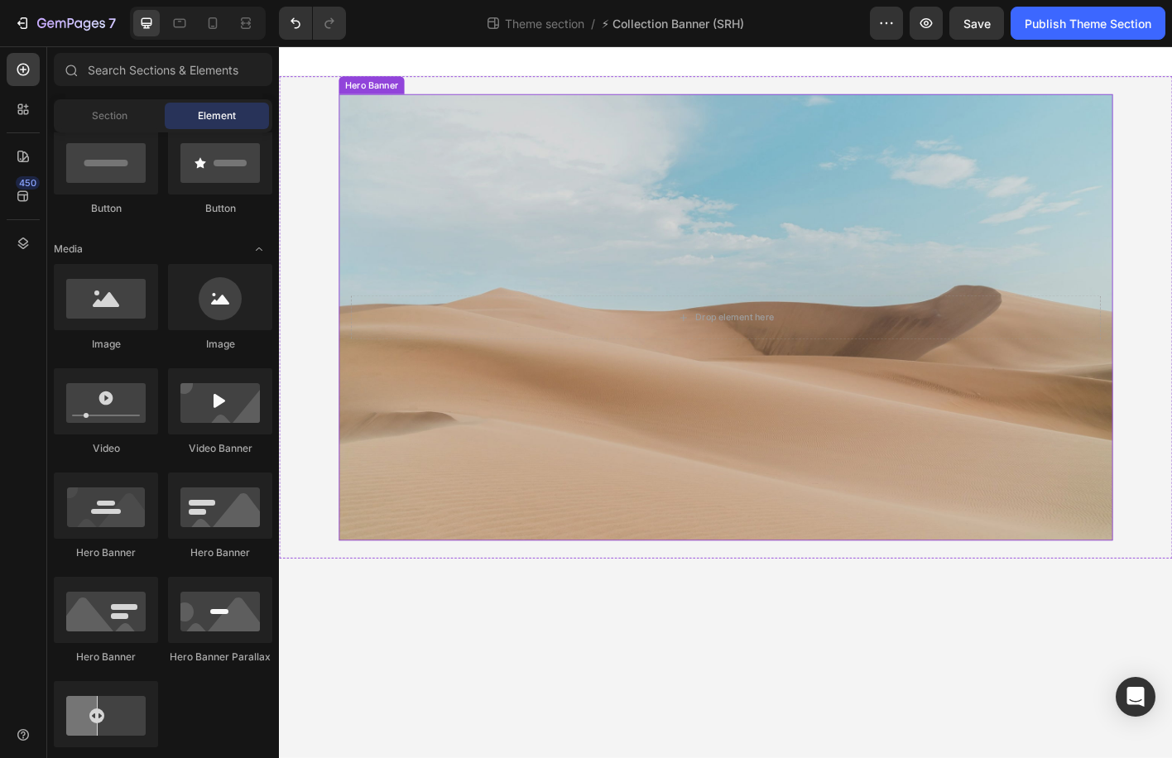
click at [487, 297] on div "Background Image" at bounding box center [775, 347] width 861 height 497
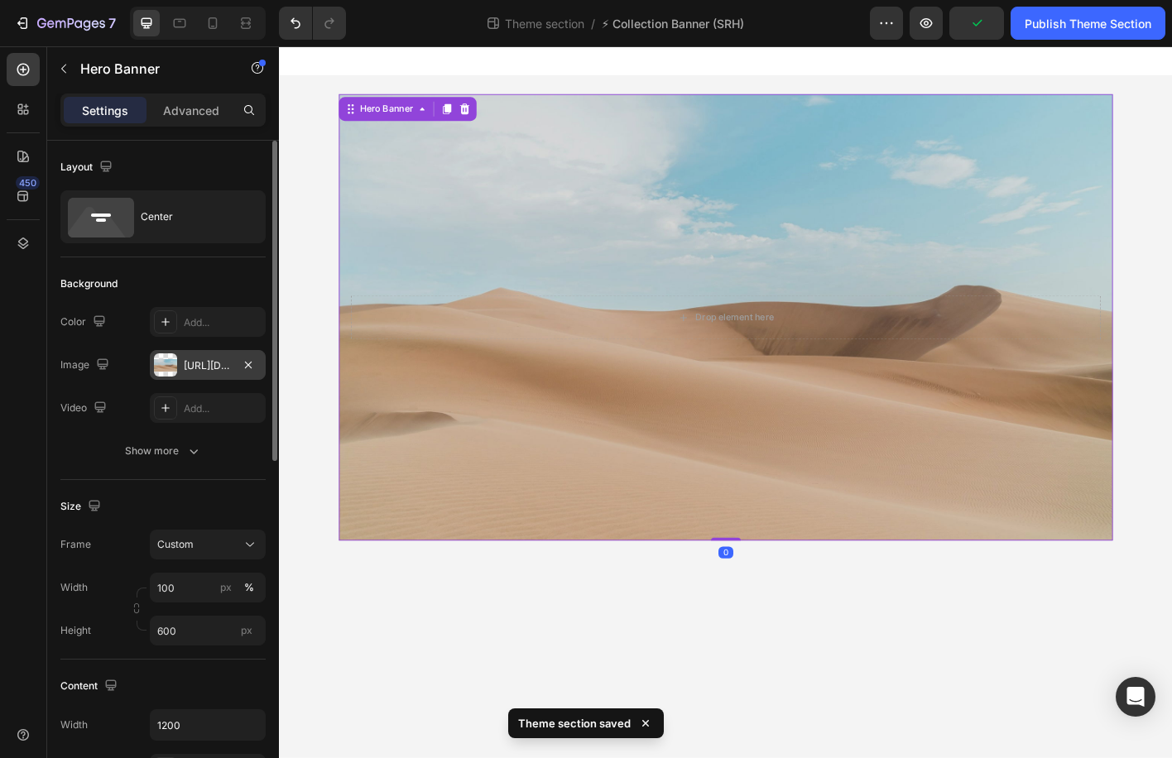
click at [208, 360] on div "[URL][DOMAIN_NAME]" at bounding box center [208, 366] width 48 height 15
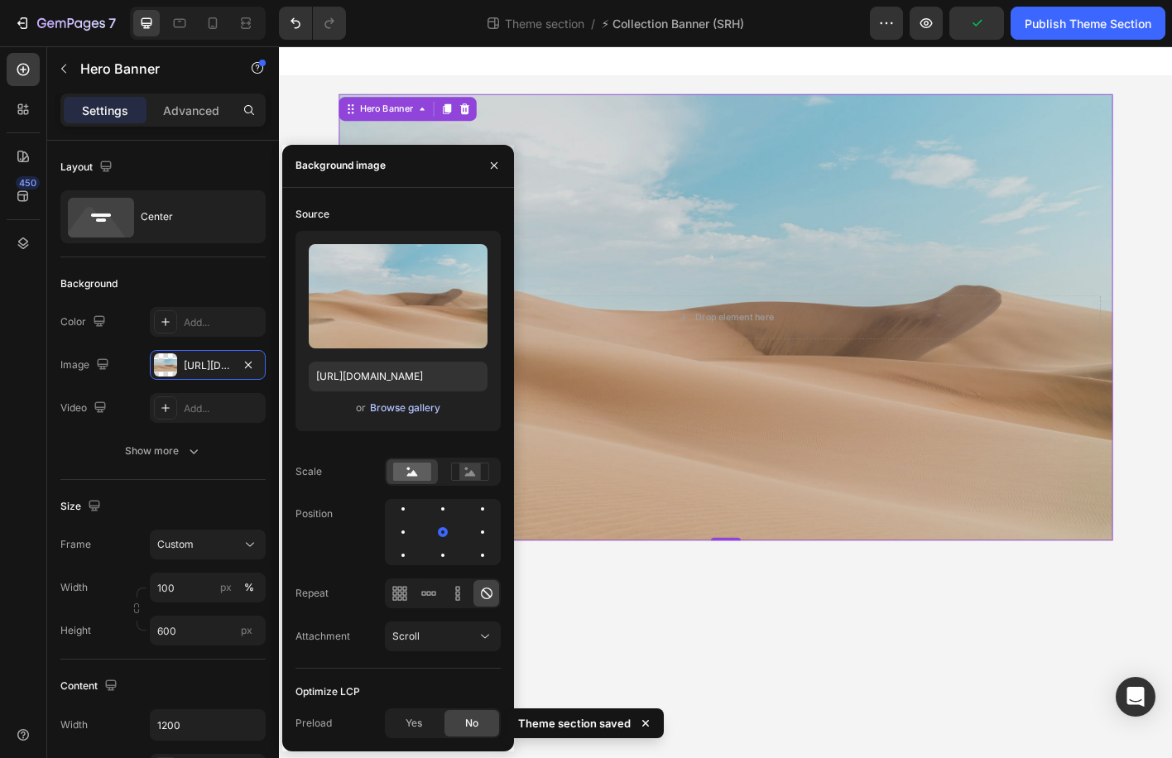
click at [408, 409] on div "Browse gallery" at bounding box center [405, 408] width 70 height 15
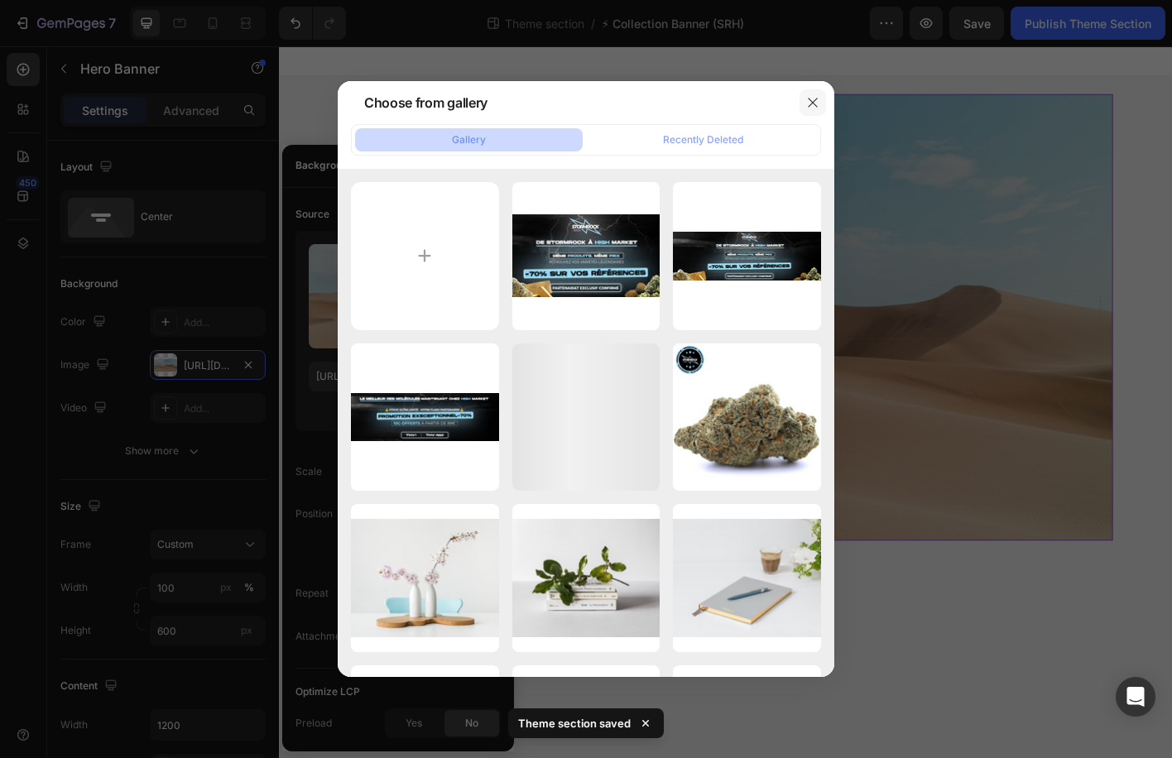
click at [811, 112] on button "button" at bounding box center [813, 102] width 26 height 26
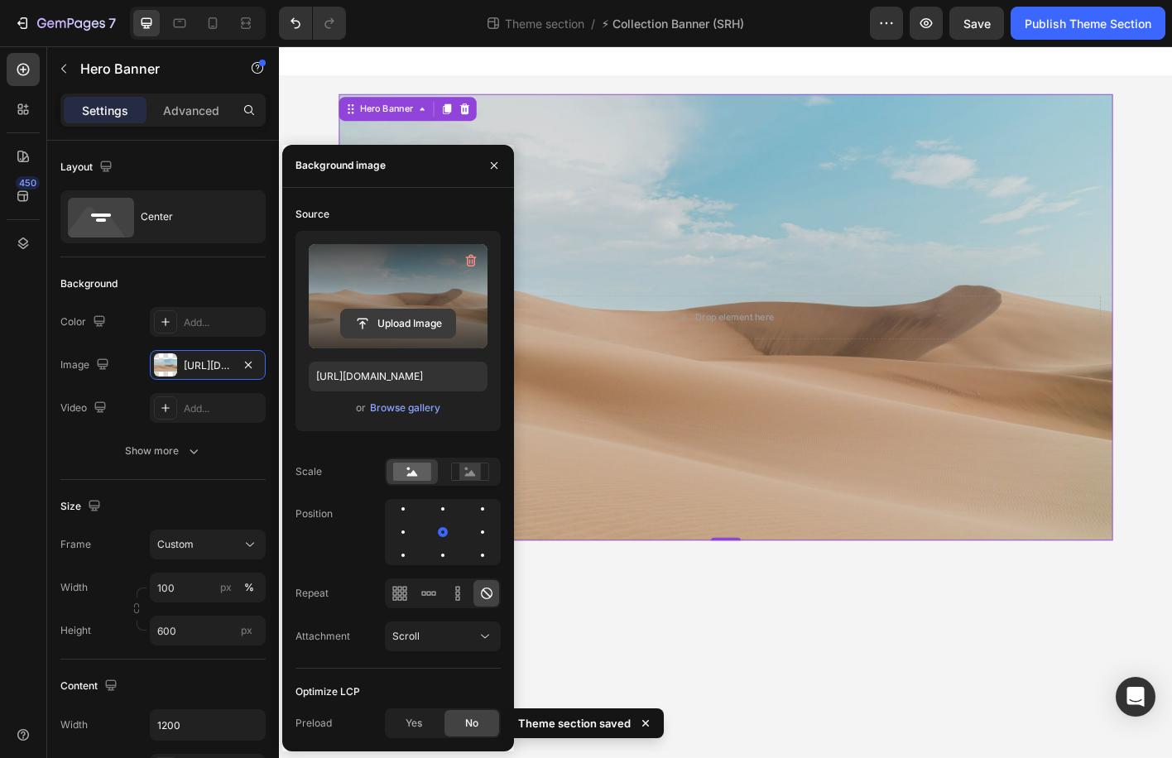
click at [398, 319] on input "file" at bounding box center [398, 324] width 114 height 28
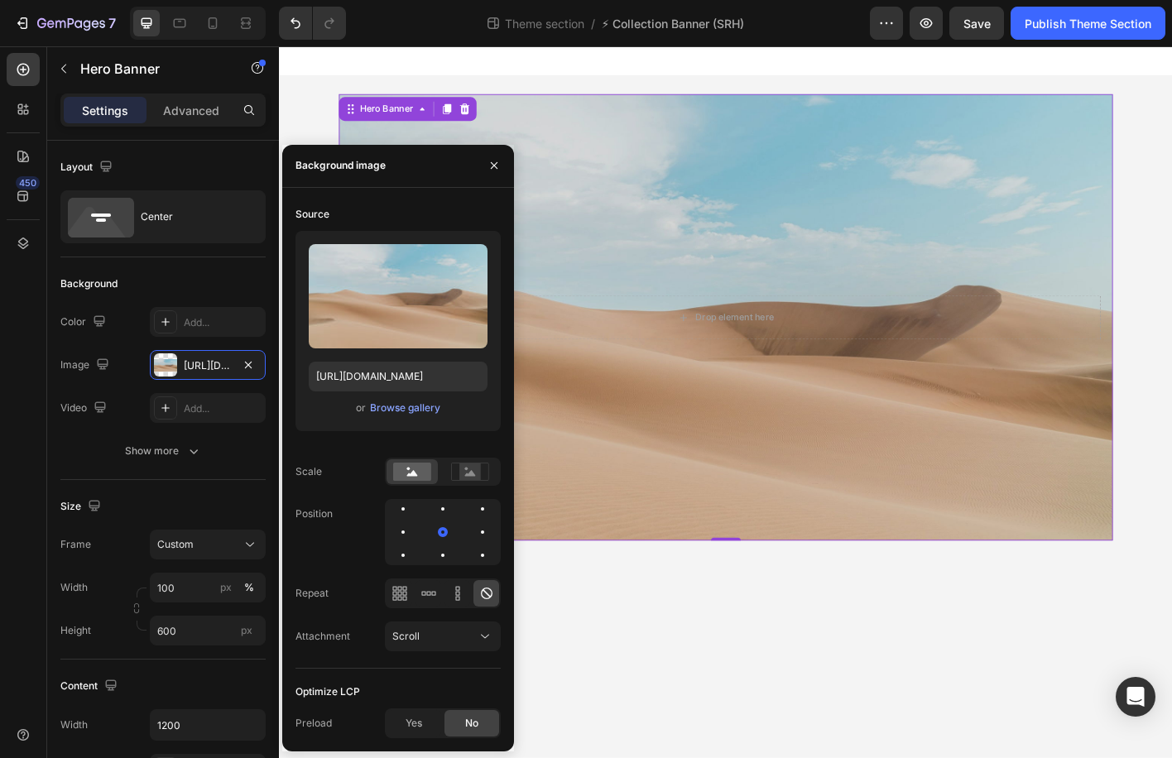
click at [613, 113] on div "Background Image" at bounding box center [775, 347] width 861 height 497
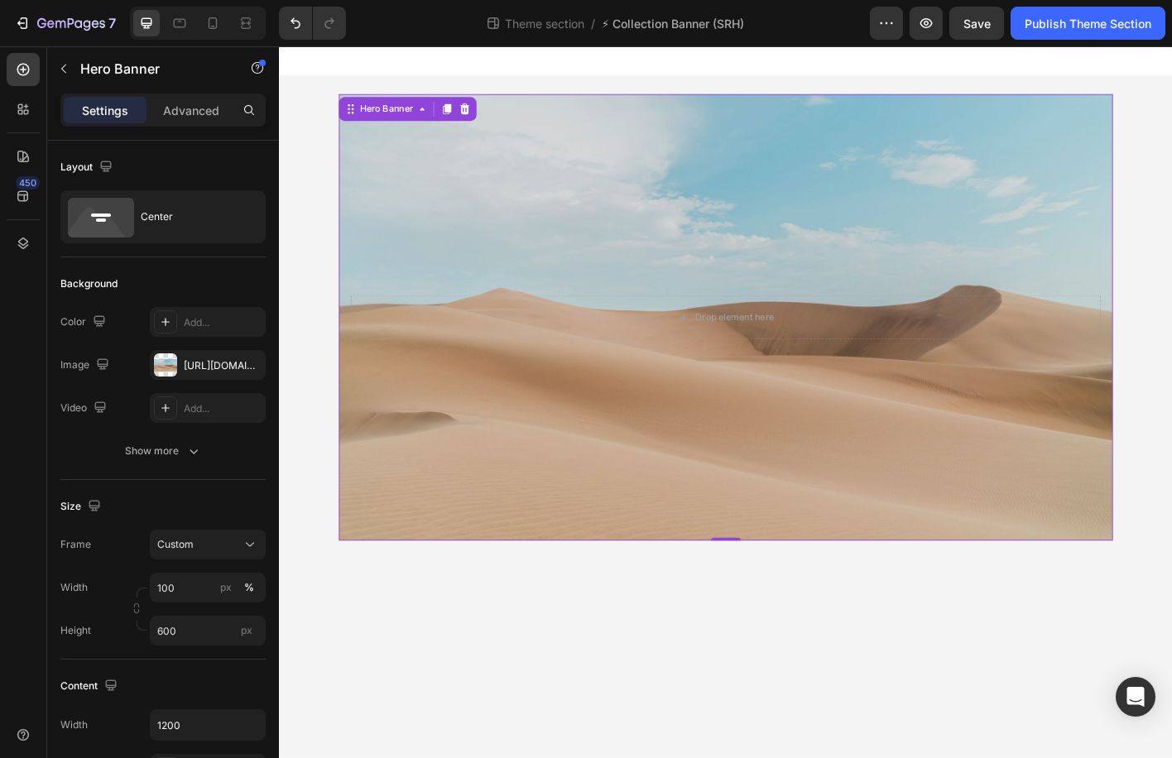
click at [528, 220] on div "Background Image" at bounding box center [775, 347] width 861 height 497
click at [647, 339] on div "Drop element here" at bounding box center [776, 348] width 835 height 50
click at [586, 320] on div "Drop element here" at bounding box center [775, 348] width 861 height 56
click at [541, 332] on div "Drop element here" at bounding box center [776, 348] width 835 height 50
click at [173, 107] on p "Advanced" at bounding box center [191, 110] width 56 height 17
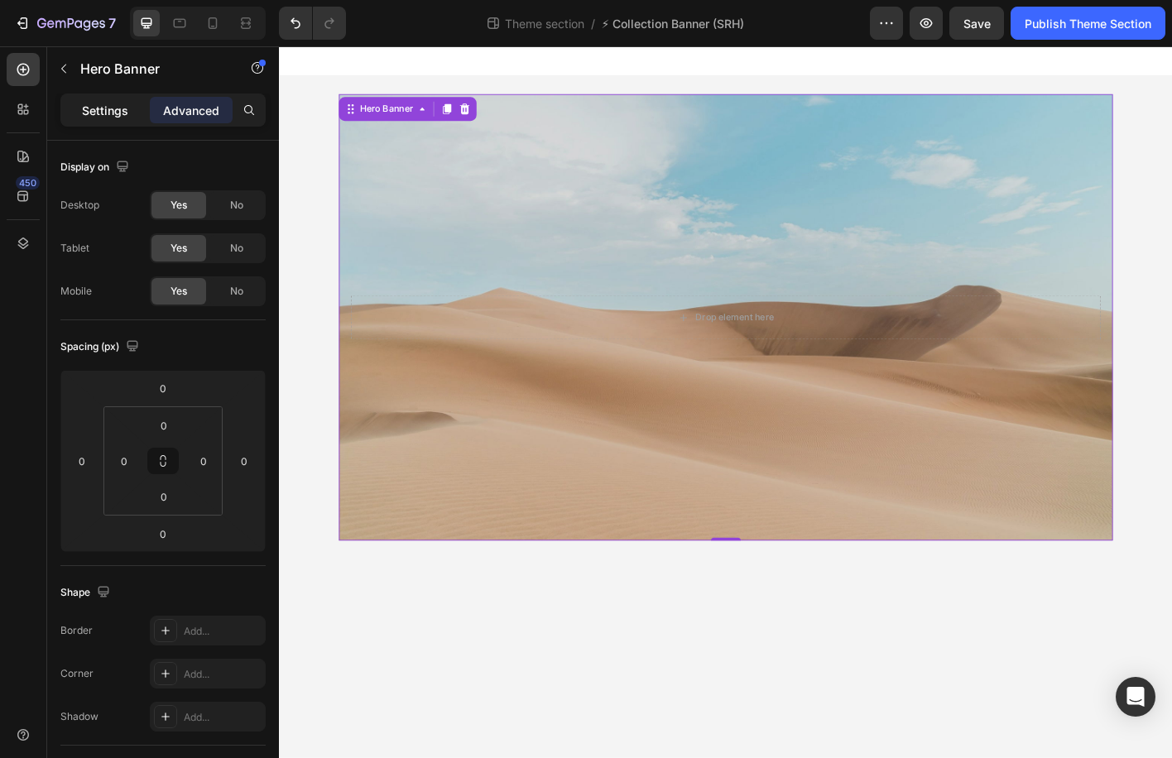
click at [109, 106] on p "Settings" at bounding box center [105, 110] width 46 height 17
